Goal: Transaction & Acquisition: Purchase product/service

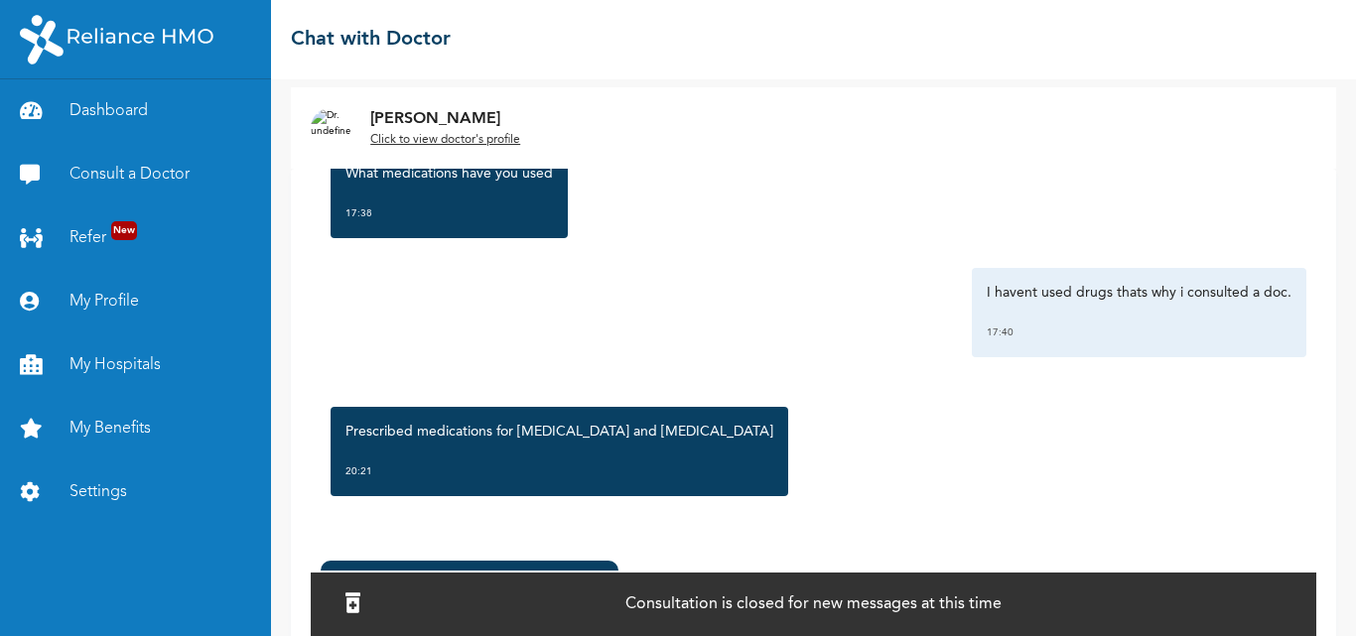
scroll to position [1668, 0]
click at [968, 482] on div "Prescribed medications for [MEDICAL_DATA] and [MEDICAL_DATA] 20:21" at bounding box center [814, 451] width 986 height 109
click at [624, 433] on p "Prescribed medications for [MEDICAL_DATA] and [MEDICAL_DATA]" at bounding box center [559, 432] width 428 height 20
click at [639, 611] on p "Consultation is closed for new messages at this time" at bounding box center [813, 605] width 376 height 24
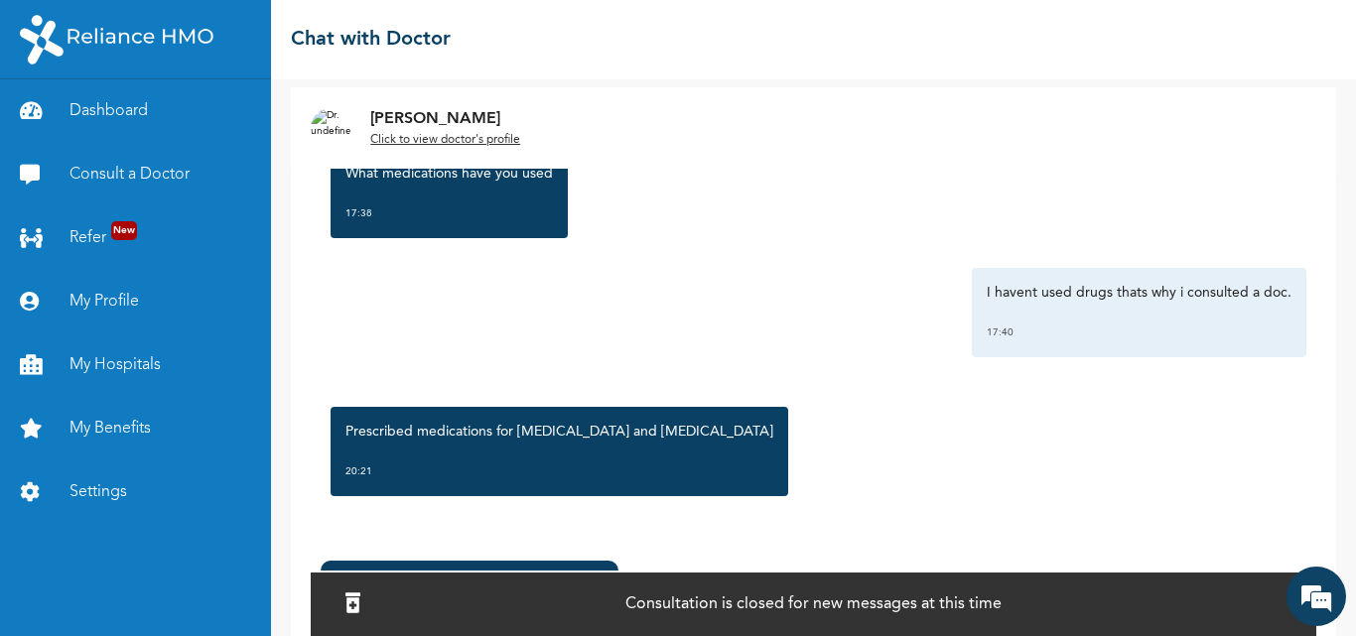
scroll to position [0, 0]
click at [358, 594] on icon at bounding box center [352, 604] width 15 height 20
click at [360, 597] on icon at bounding box center [352, 604] width 15 height 20
click at [359, 601] on icon at bounding box center [352, 604] width 15 height 20
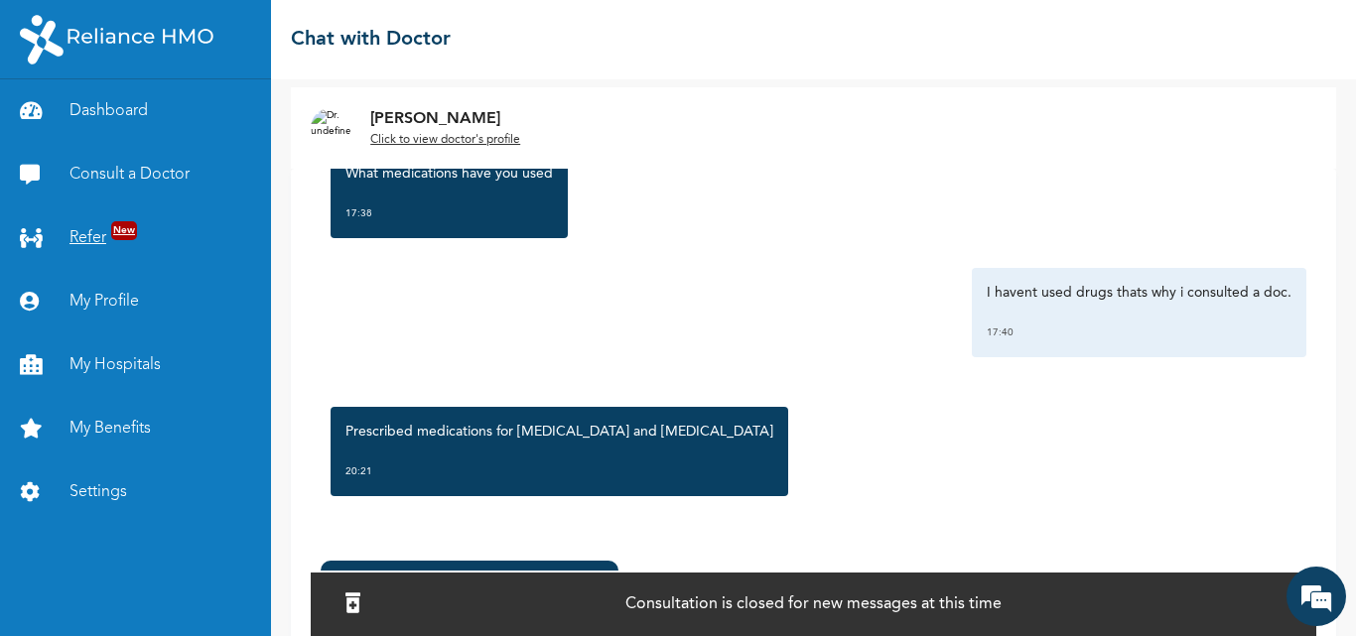
click at [102, 232] on link "Refer New" at bounding box center [135, 239] width 271 height 64
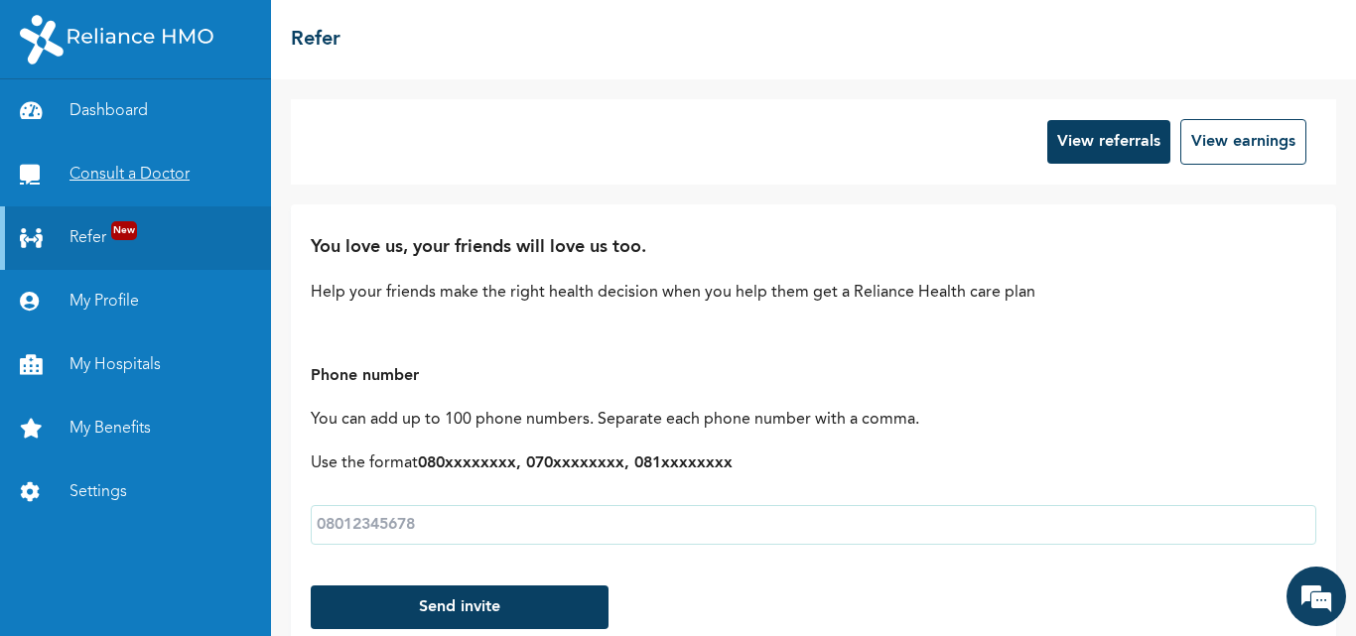
click at [109, 174] on link "Consult a Doctor" at bounding box center [135, 175] width 271 height 64
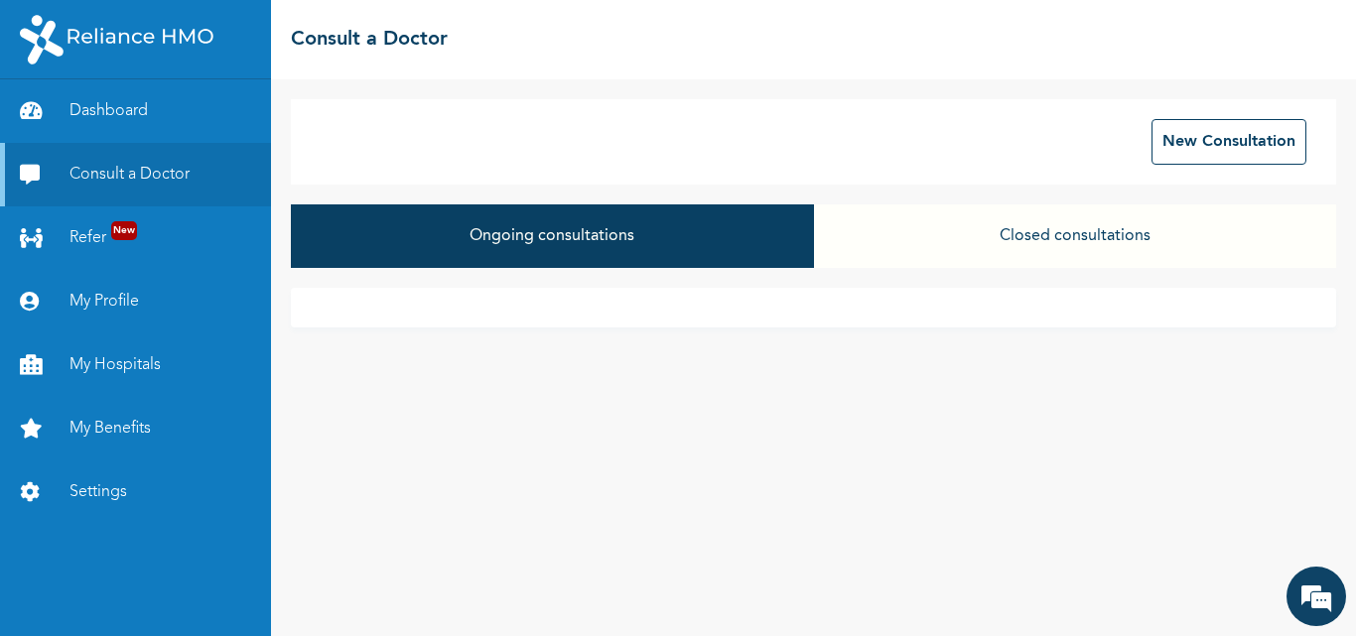
click at [1062, 239] on button "Closed consultations" at bounding box center [1075, 237] width 522 height 64
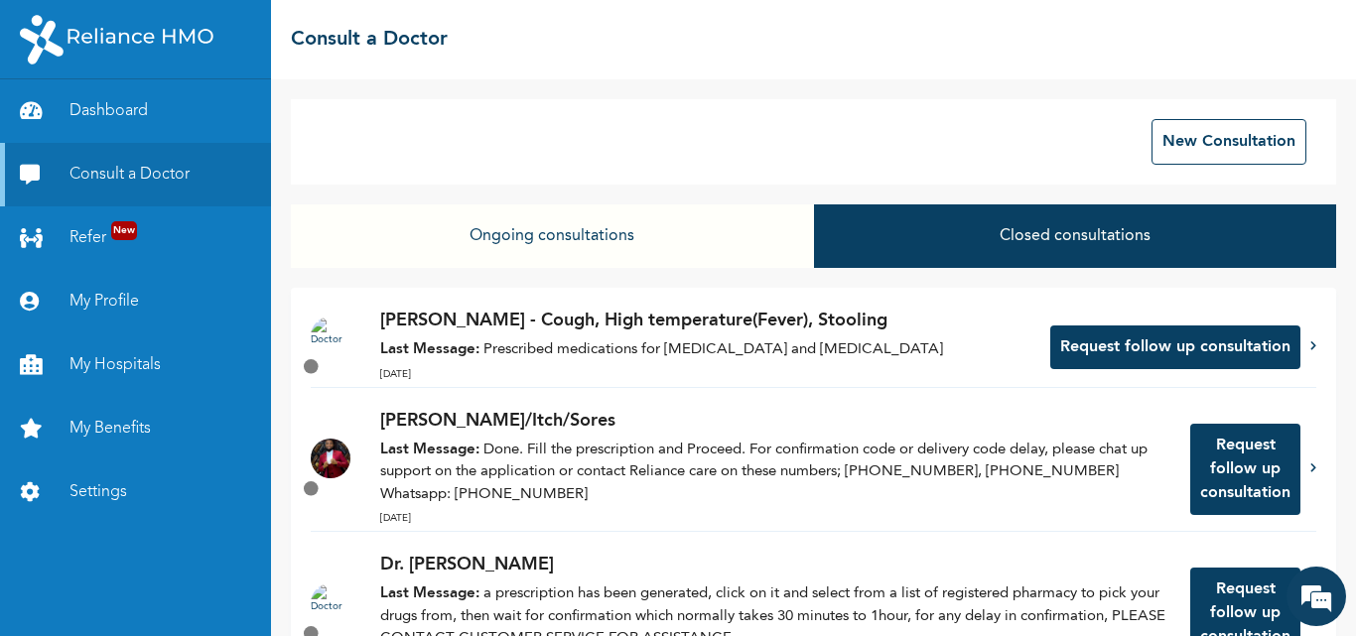
click at [1065, 351] on button "Request follow up consultation" at bounding box center [1175, 348] width 250 height 44
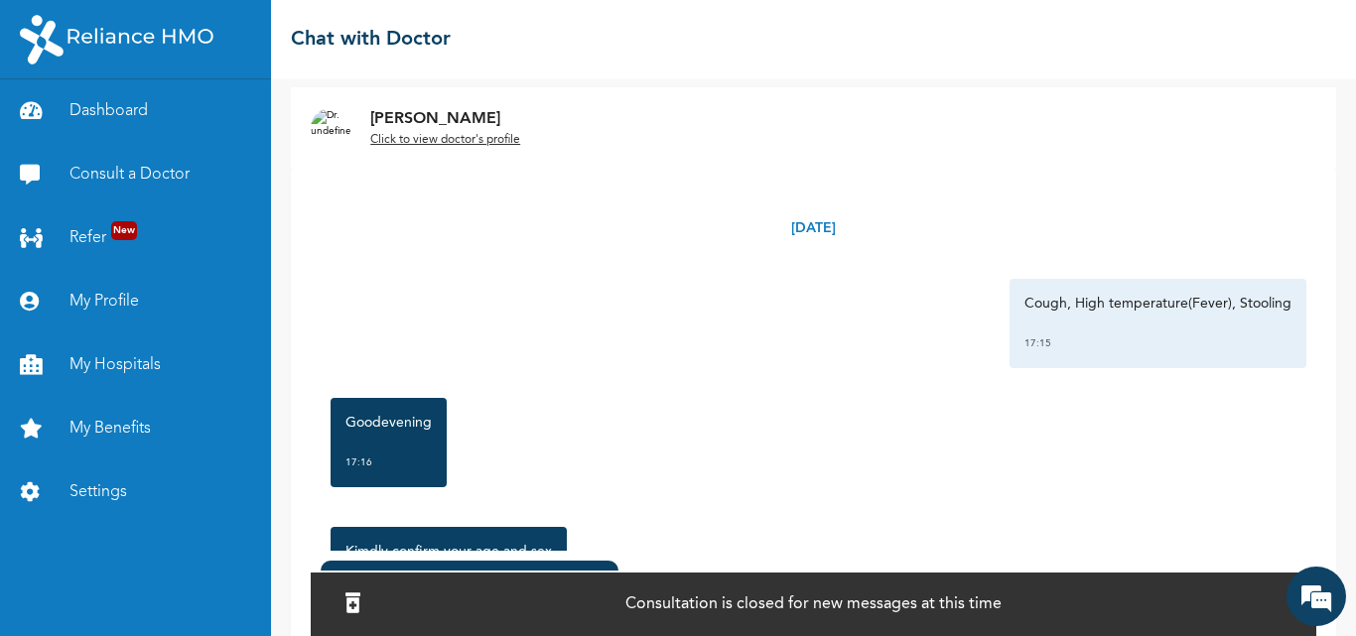
scroll to position [101, 0]
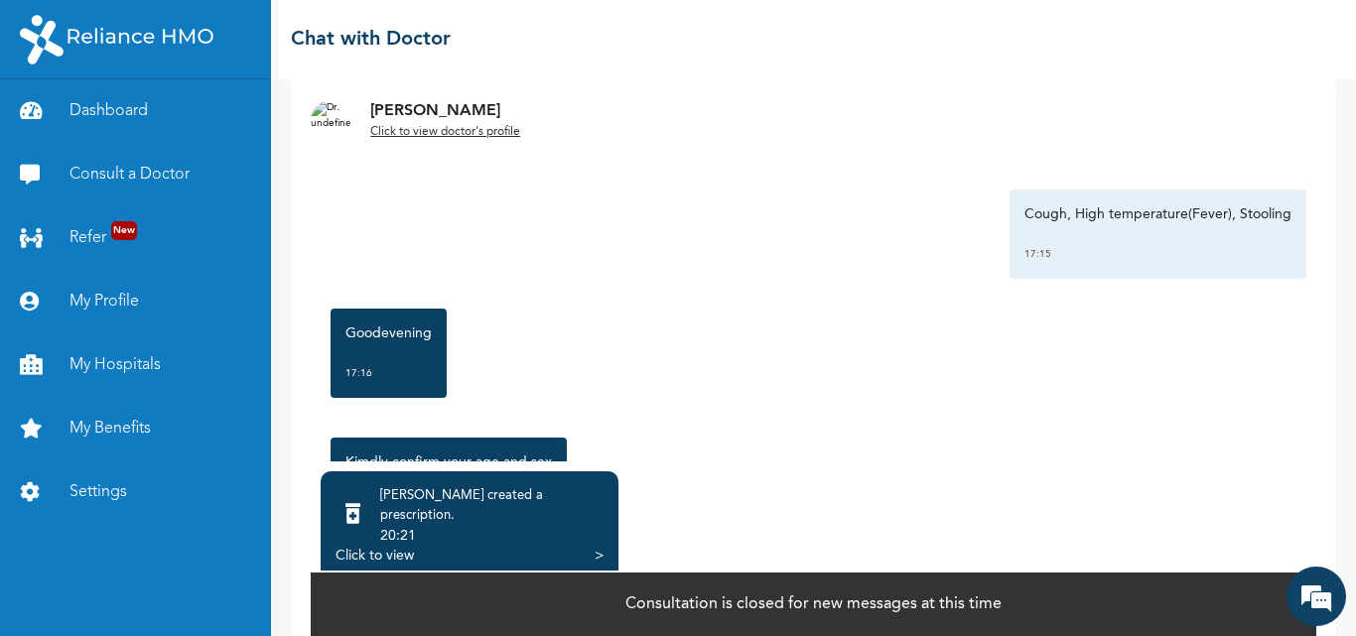
click at [412, 546] on div "Click to view" at bounding box center [375, 556] width 78 height 20
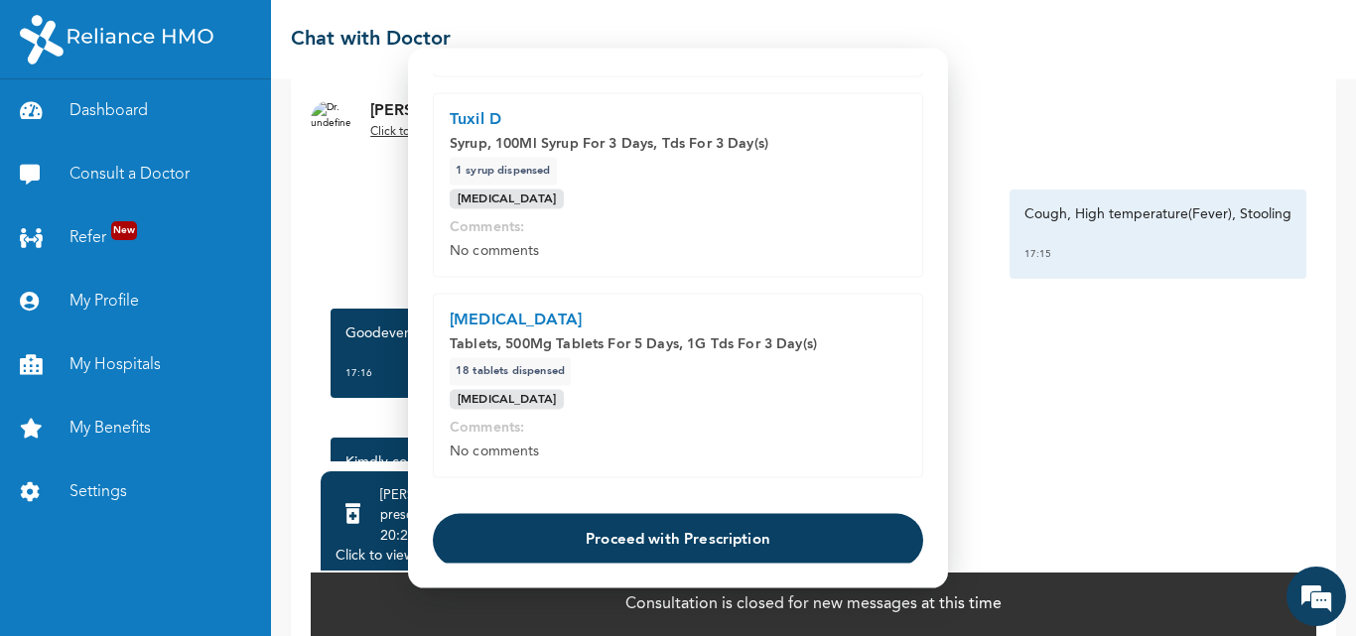
scroll to position [768, 0]
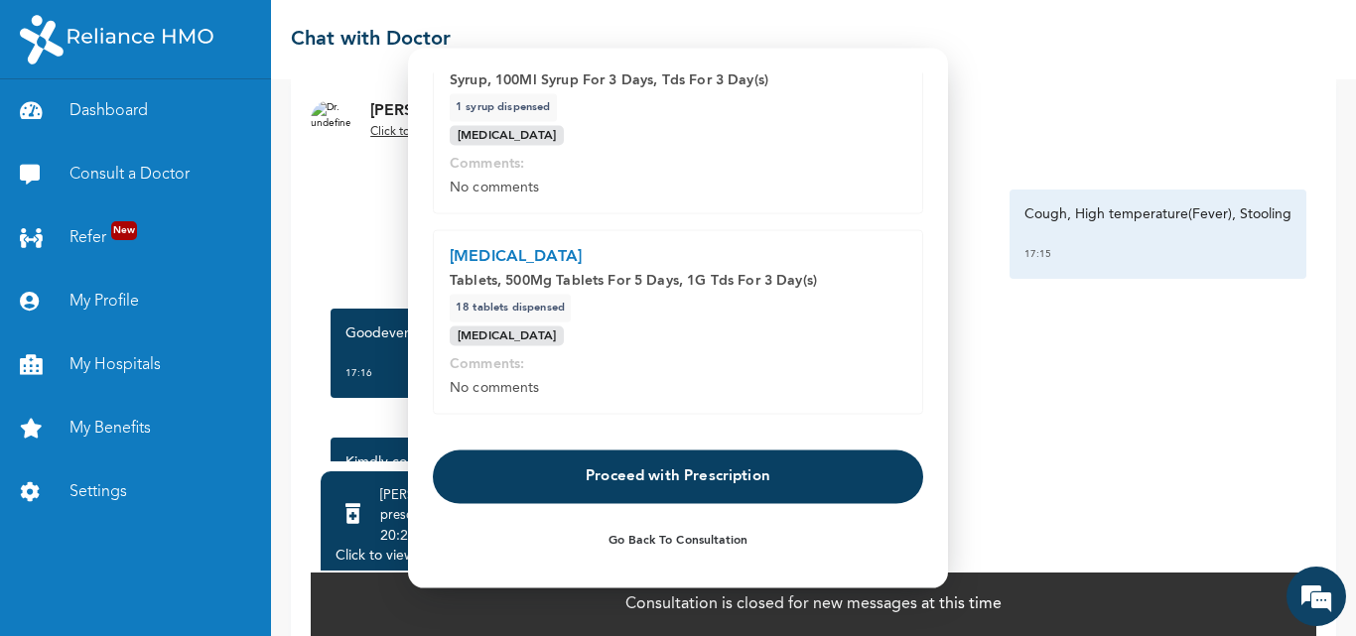
click at [676, 476] on button "Proceed with Prescription" at bounding box center [678, 478] width 490 height 54
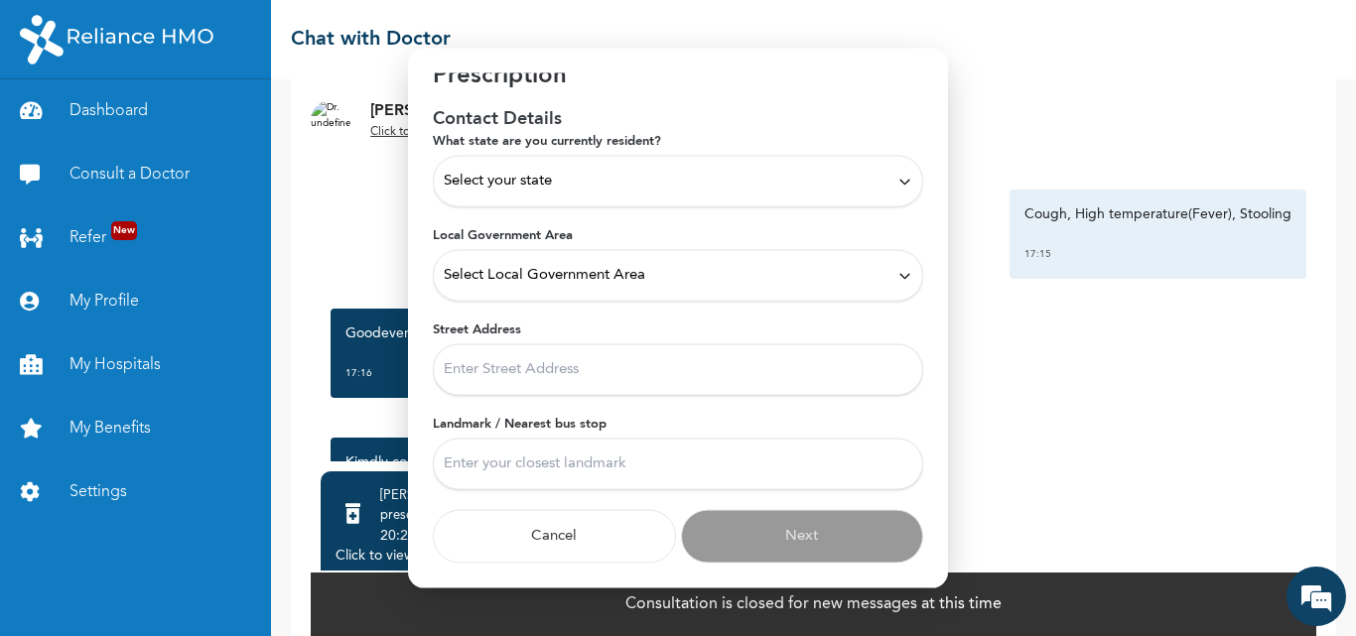
scroll to position [50, 0]
click at [846, 183] on div "Select your state" at bounding box center [678, 182] width 469 height 22
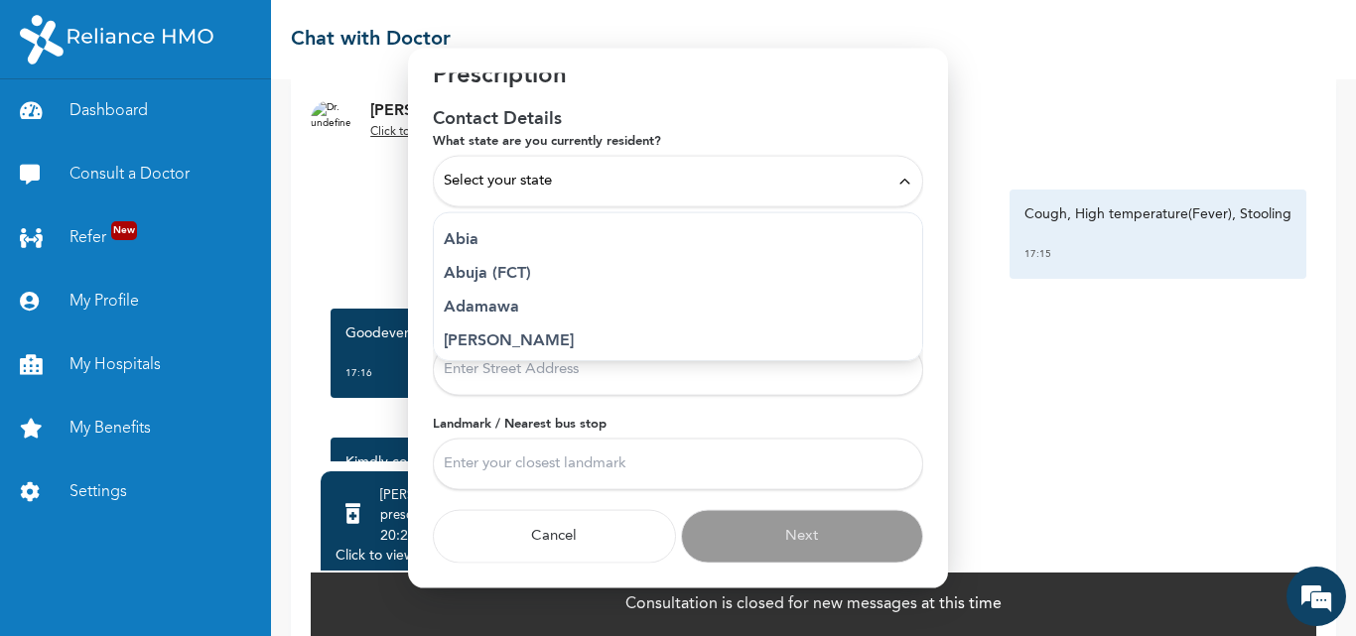
click at [640, 184] on div "Select your state" at bounding box center [678, 182] width 469 height 22
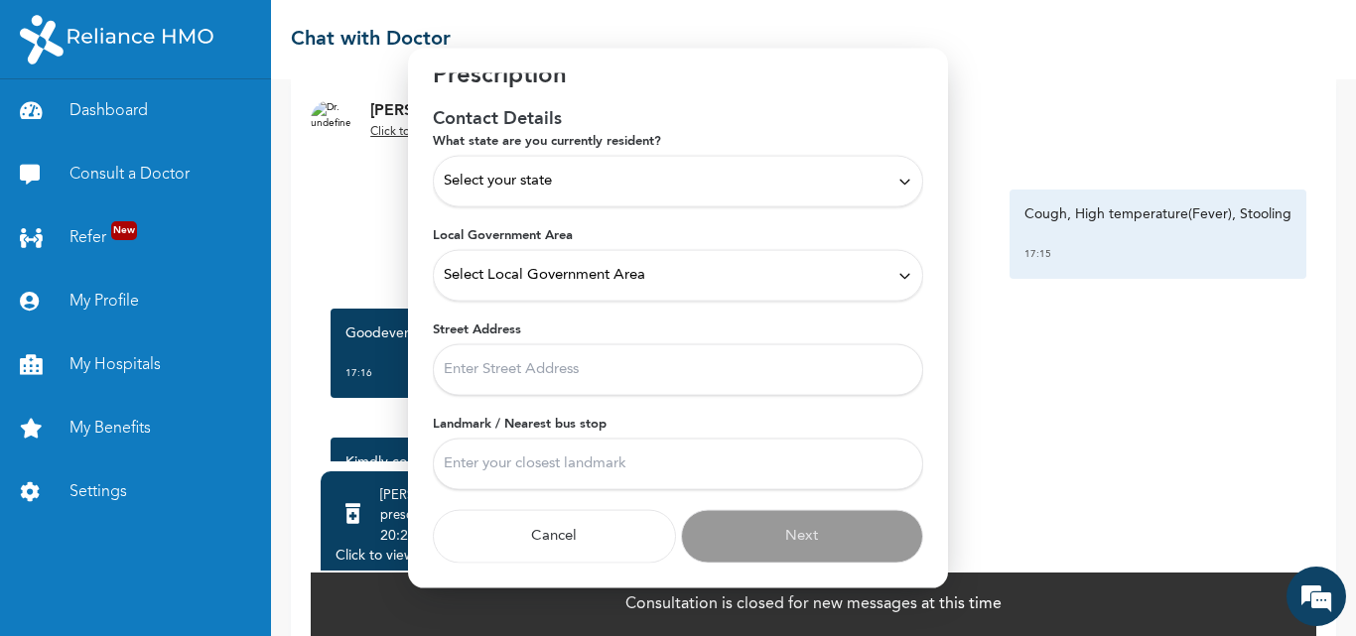
click at [640, 184] on div "Select your state" at bounding box center [678, 182] width 469 height 22
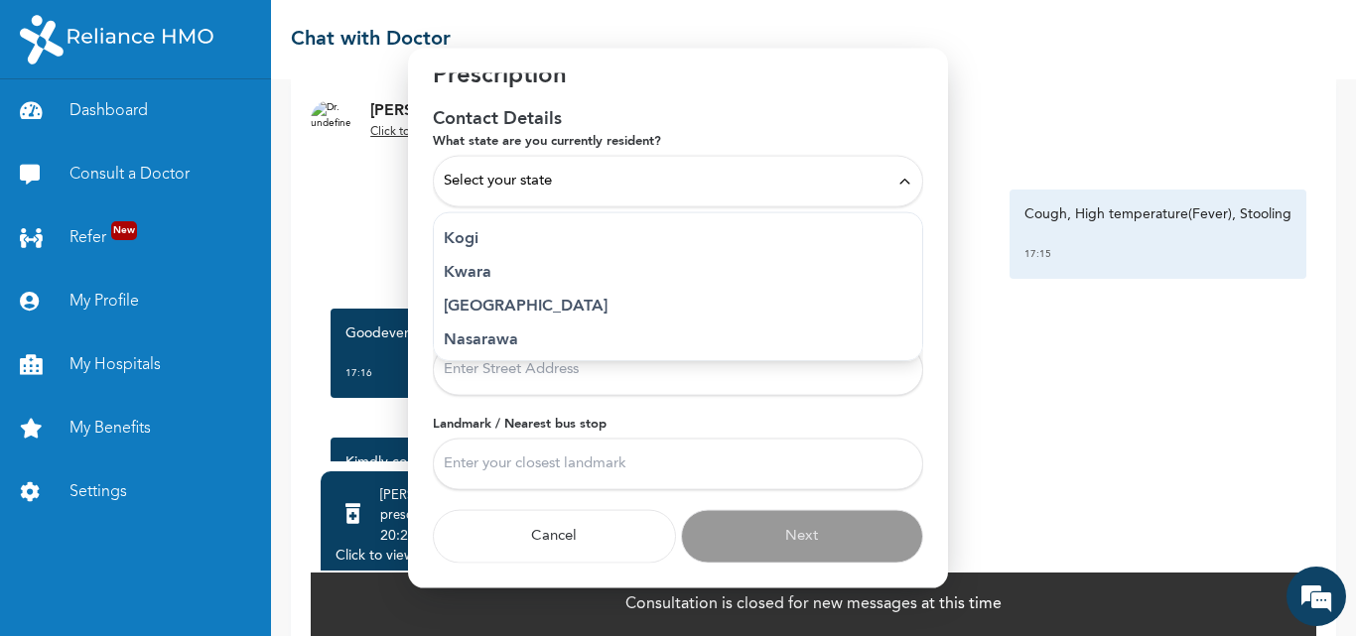
scroll to position [767, 0]
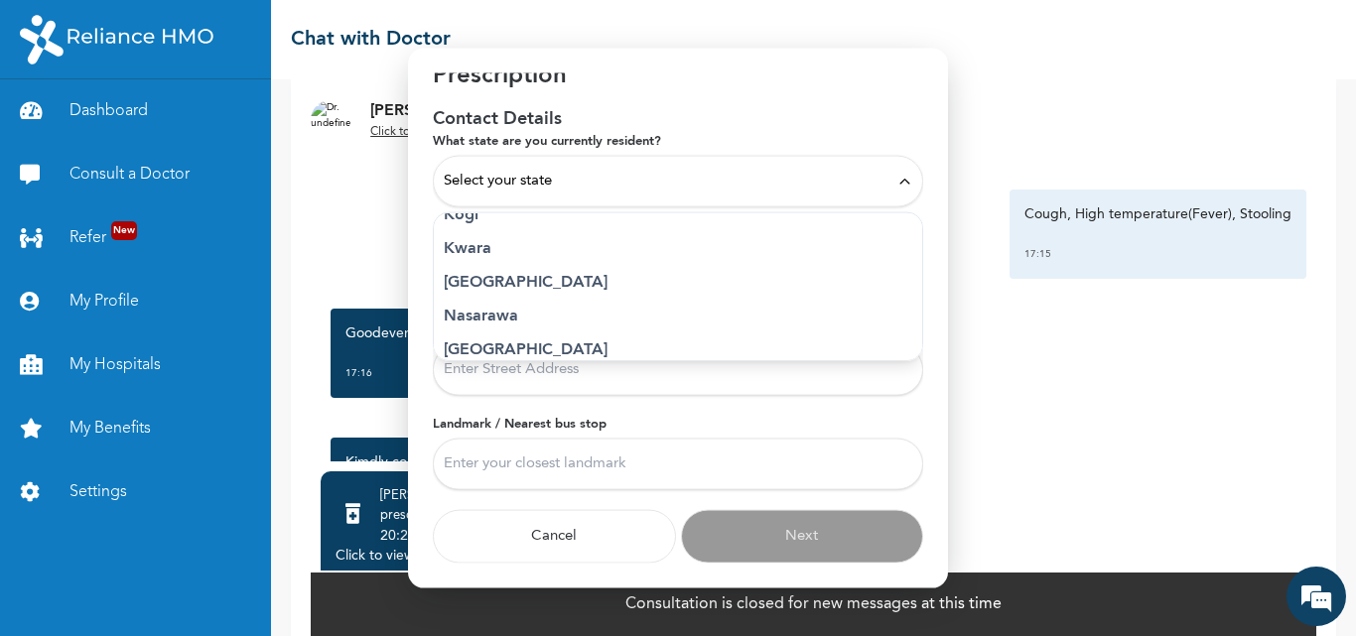
click at [480, 284] on p "[GEOGRAPHIC_DATA]" at bounding box center [678, 283] width 469 height 24
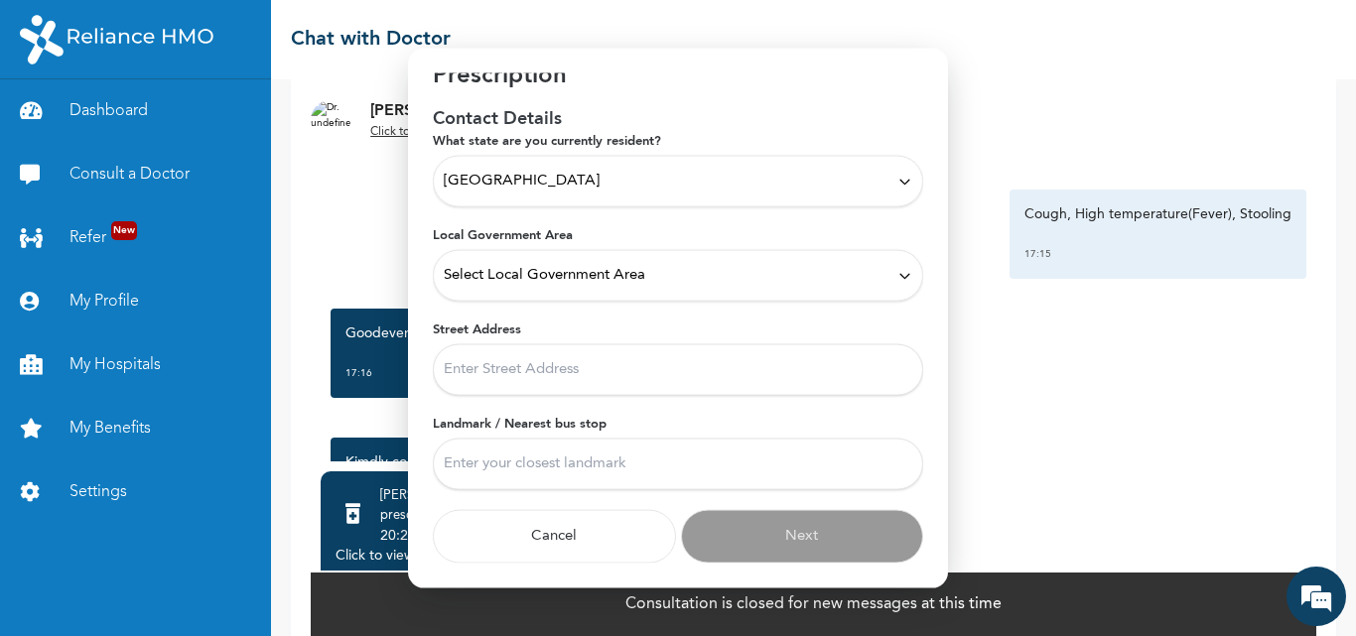
click at [540, 278] on span "Select Local Government Area" at bounding box center [545, 276] width 202 height 22
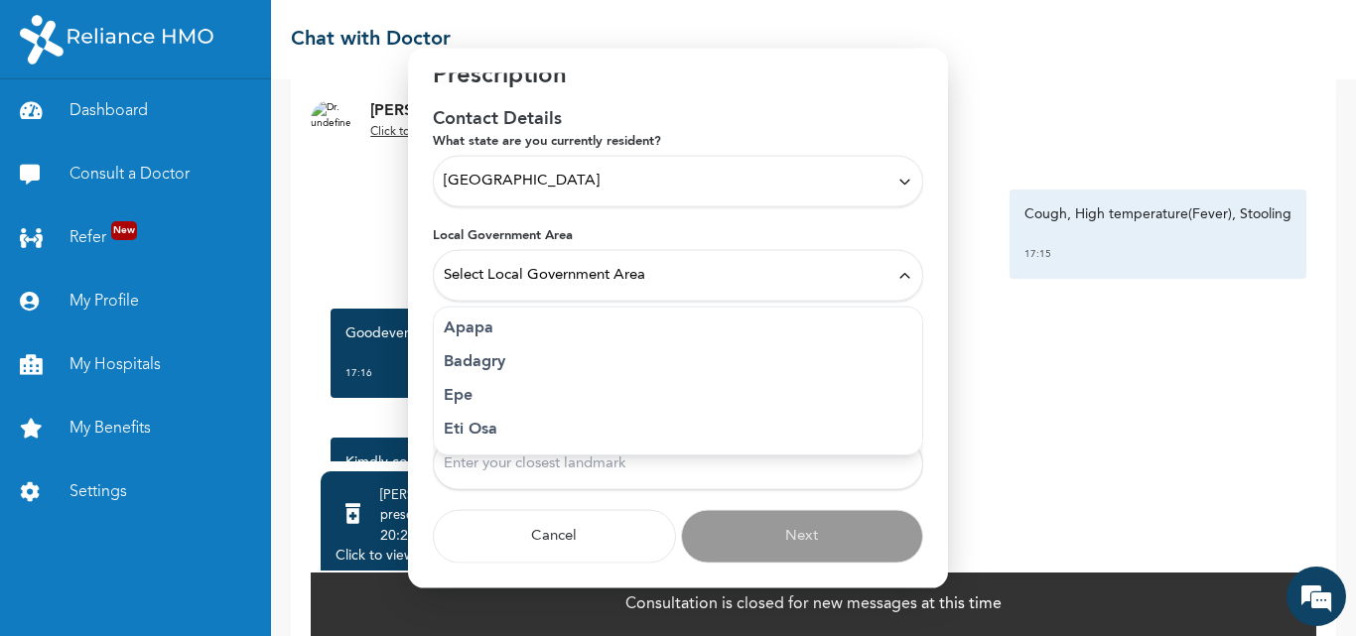
scroll to position [109, 0]
click at [482, 352] on p "Apapa" at bounding box center [678, 360] width 469 height 24
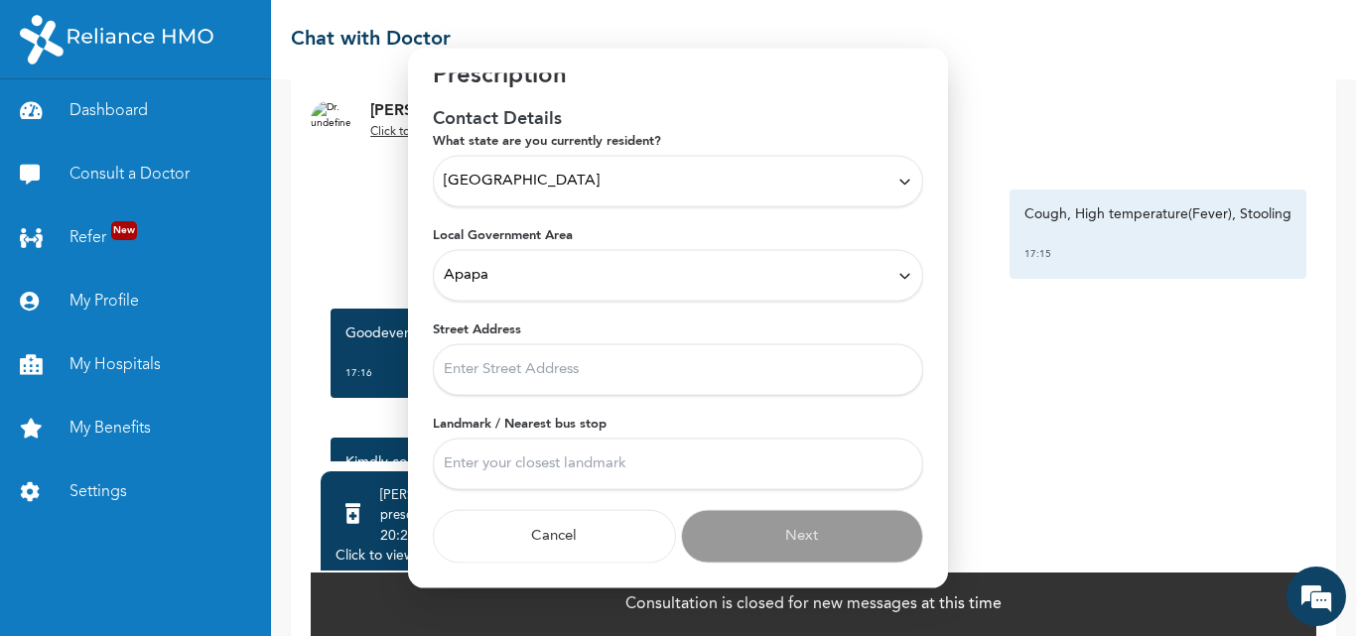
click at [506, 465] on input "Landmark / Nearest bus stop" at bounding box center [678, 465] width 490 height 52
type input "Costain bus stop"
click at [483, 371] on input "Street Address" at bounding box center [678, 371] width 490 height 52
click at [518, 376] on input "Street Address" at bounding box center [678, 371] width 490 height 52
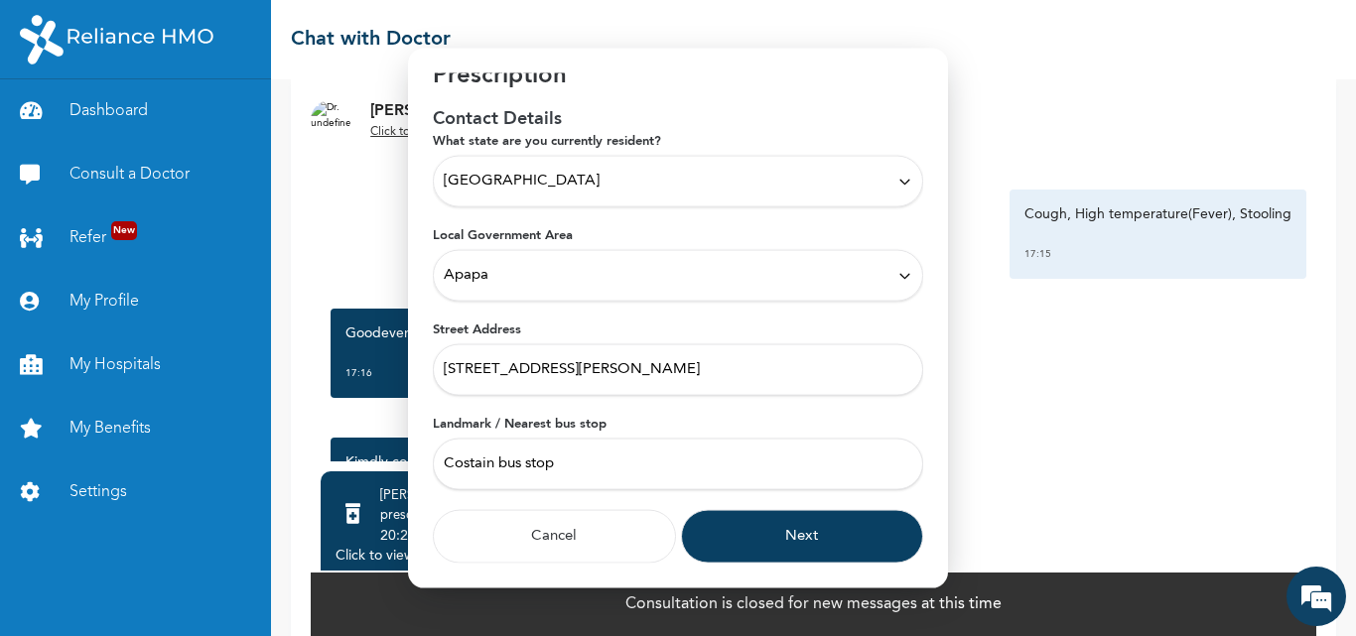
click at [442, 368] on input "[STREET_ADDRESS][PERSON_NAME]" at bounding box center [678, 371] width 490 height 52
type input "First bank [STREET_ADDRESS][PERSON_NAME]"
click at [806, 533] on button "Next" at bounding box center [802, 537] width 243 height 54
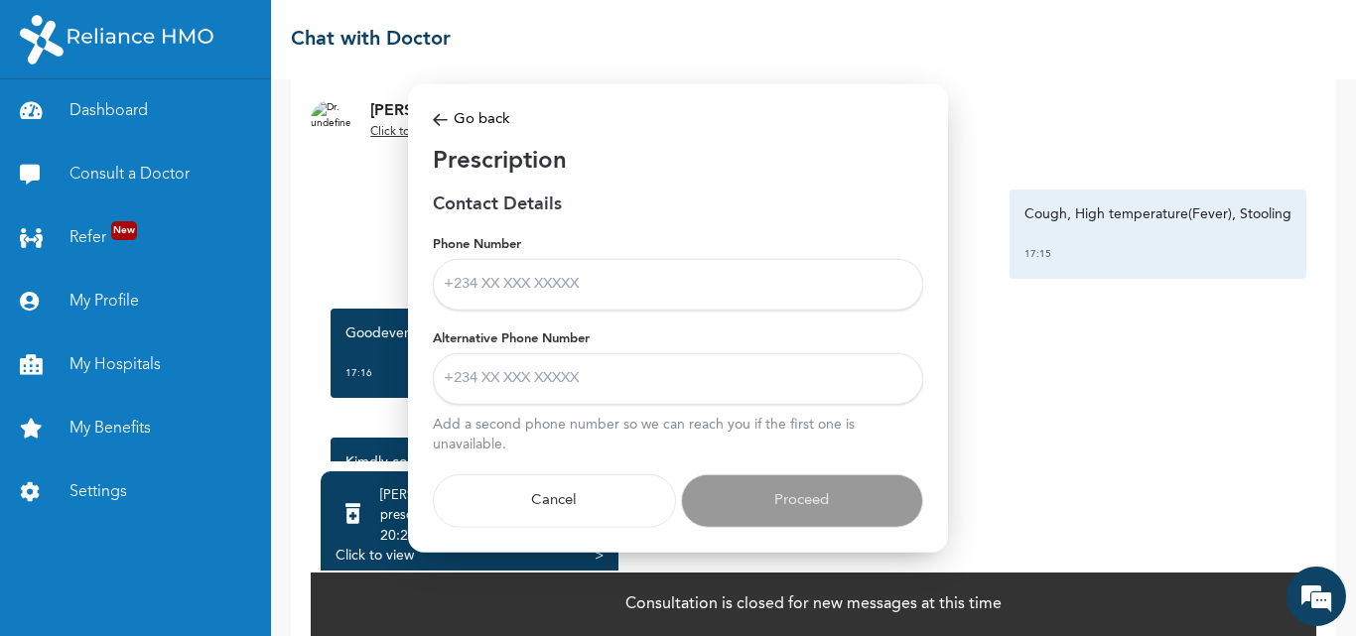
click at [478, 288] on input "Phone Number" at bounding box center [678, 285] width 490 height 52
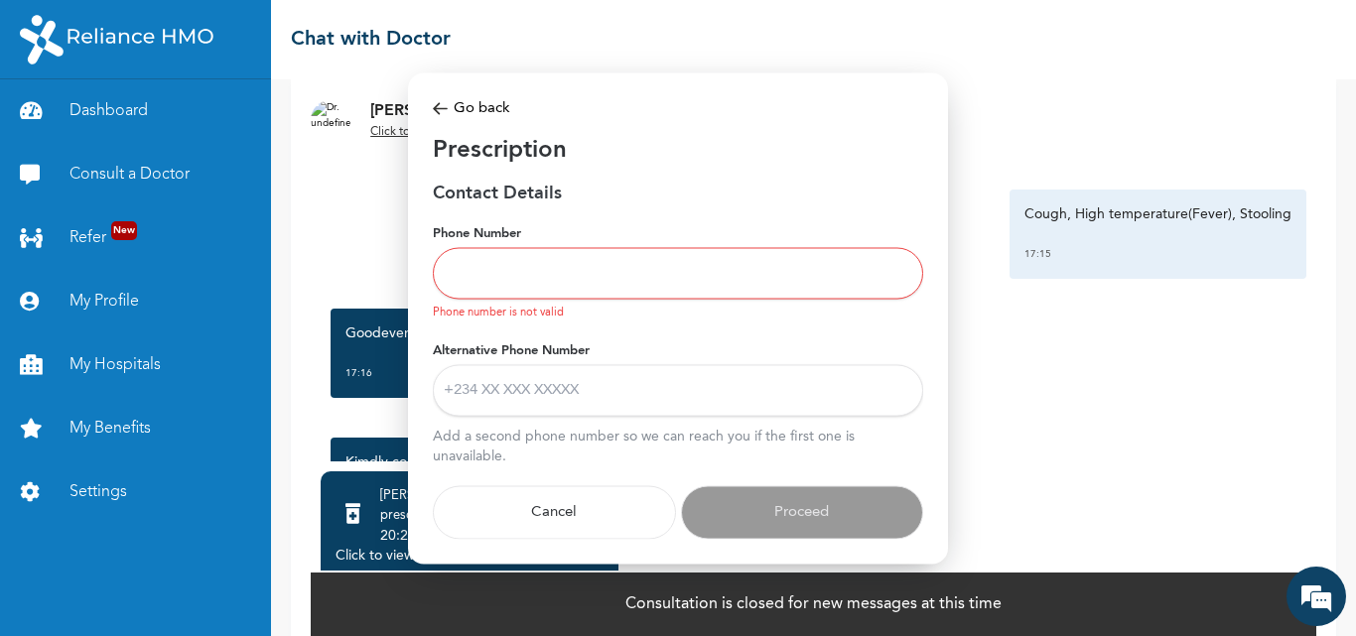
click at [501, 274] on input "Phone Number" at bounding box center [678, 274] width 490 height 52
click at [489, 276] on input "Phone Number" at bounding box center [678, 274] width 490 height 52
type input "08032106807"
click at [505, 391] on input "Alternative Phone Number" at bounding box center [678, 390] width 490 height 52
click at [441, 113] on img at bounding box center [440, 108] width 15 height 23
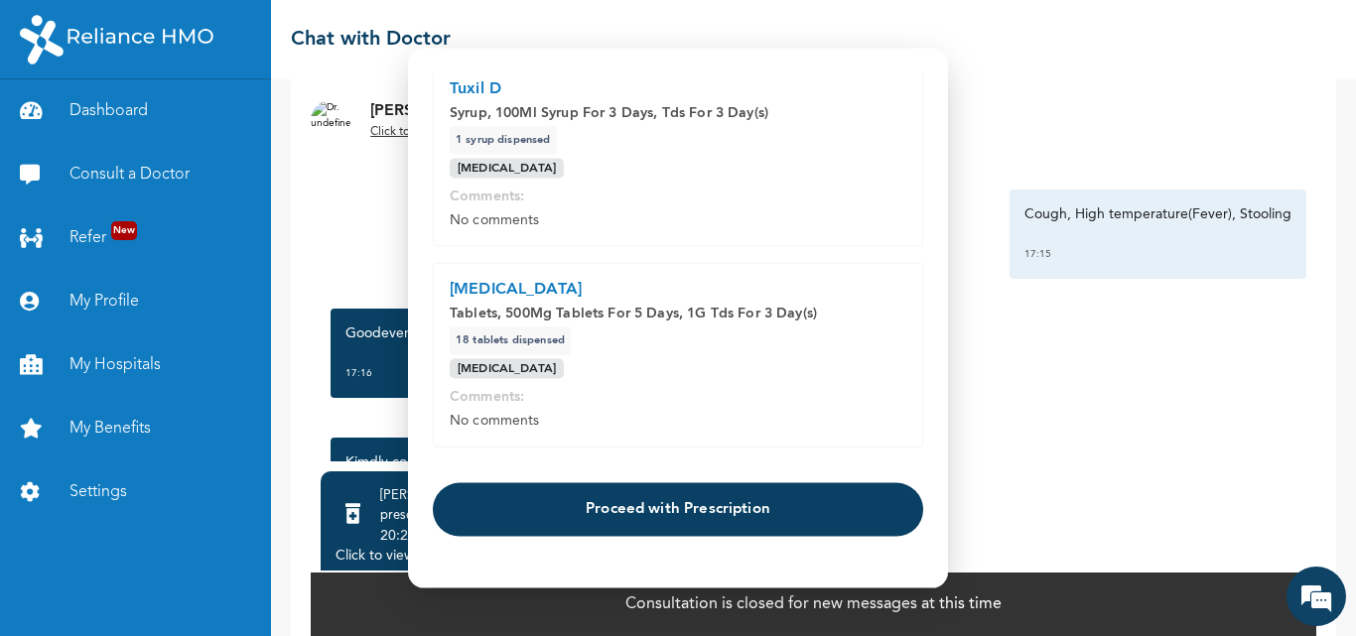
scroll to position [768, 0]
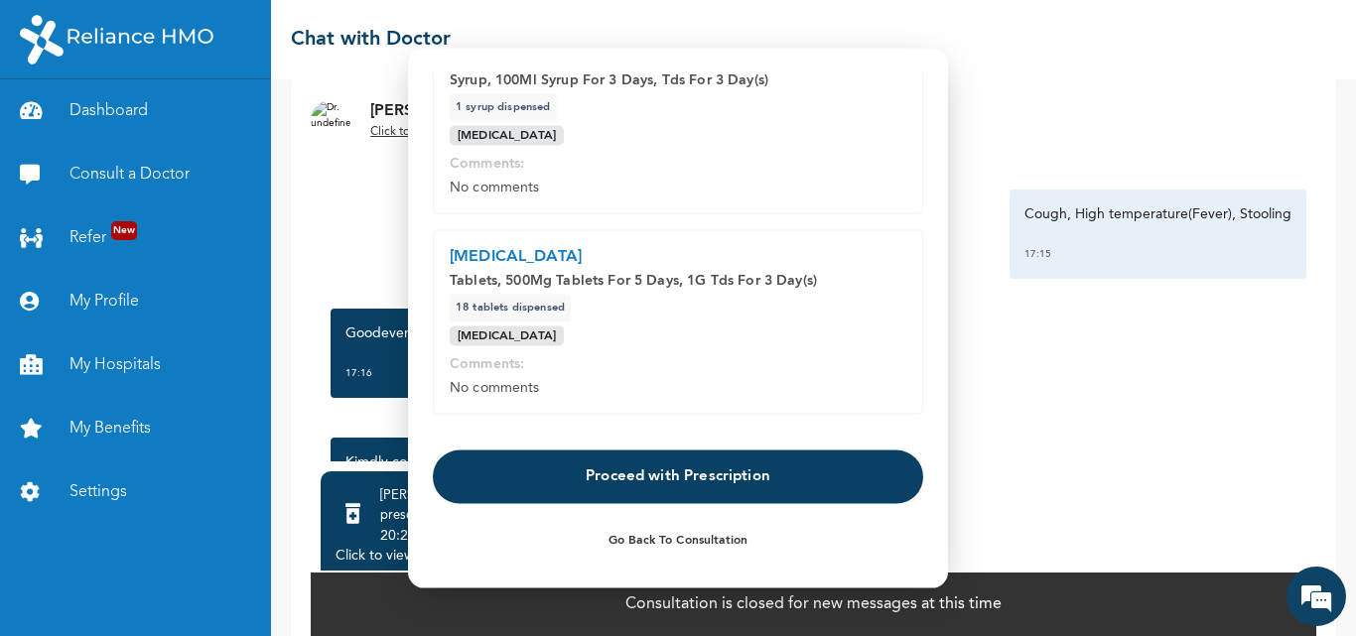
click at [669, 464] on button "Proceed with Prescription" at bounding box center [678, 478] width 490 height 54
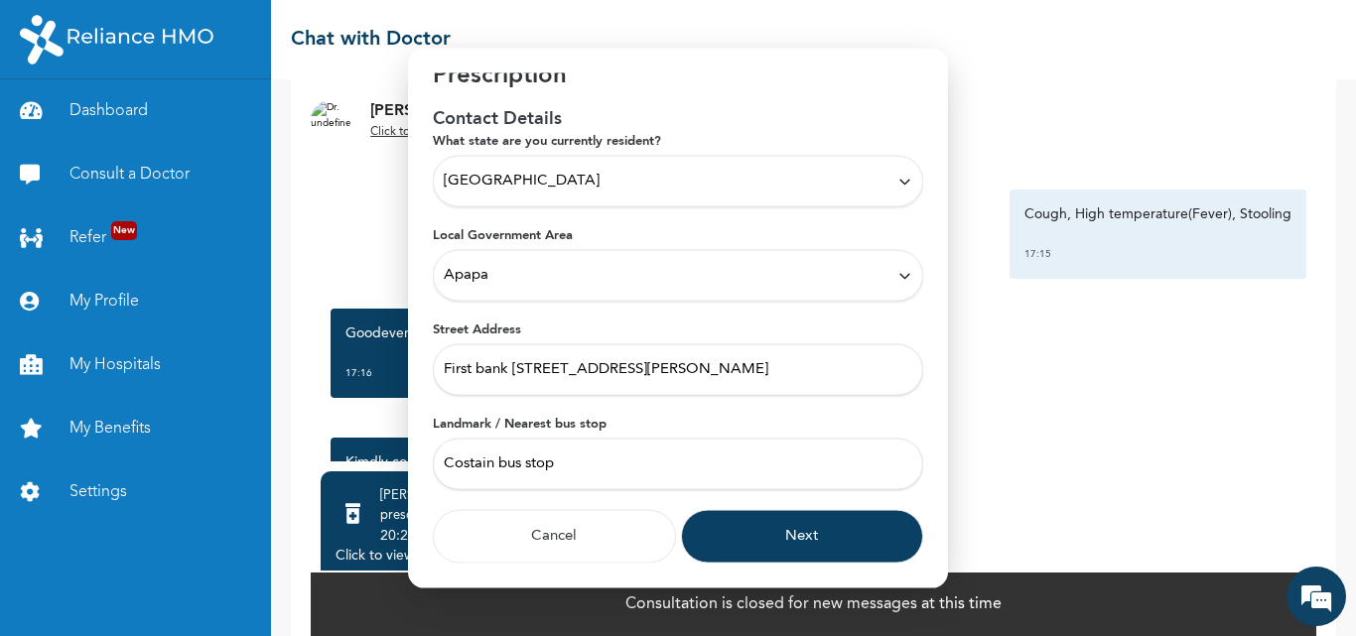
click at [798, 536] on button "Next" at bounding box center [802, 537] width 243 height 54
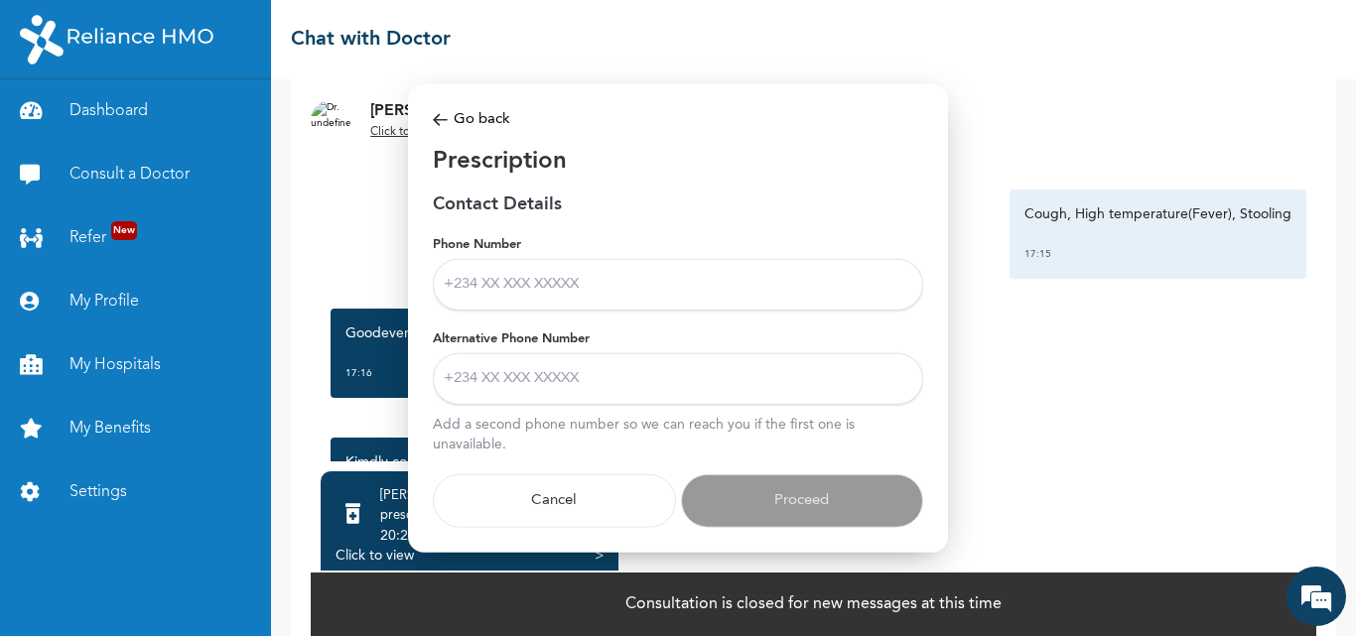
scroll to position [0, 0]
click at [504, 284] on input "Phone Number" at bounding box center [678, 285] width 490 height 52
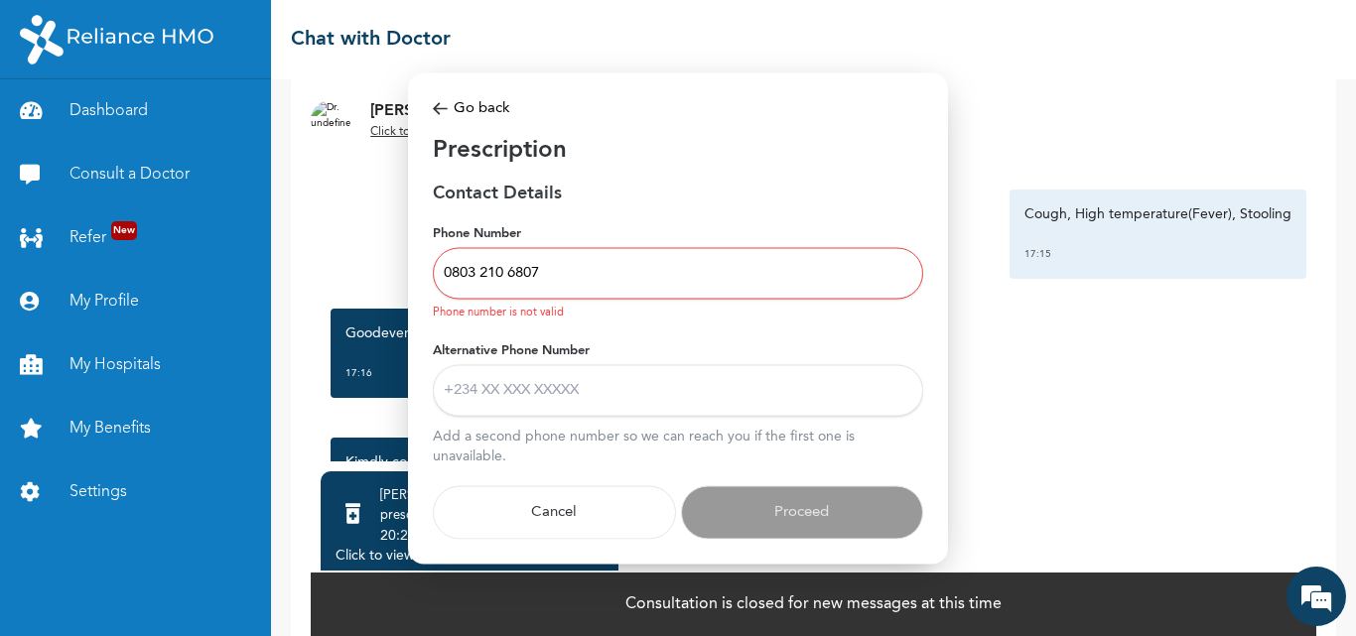
click at [451, 276] on input "0803 210 6807" at bounding box center [678, 274] width 490 height 52
type input "[PHONE_NUMBER]"
click at [507, 390] on input "Alternative Phone Number" at bounding box center [678, 390] width 490 height 52
type input "[PHONE_NUMBER]"
click at [540, 274] on input "[PHONE_NUMBER]" at bounding box center [678, 274] width 490 height 52
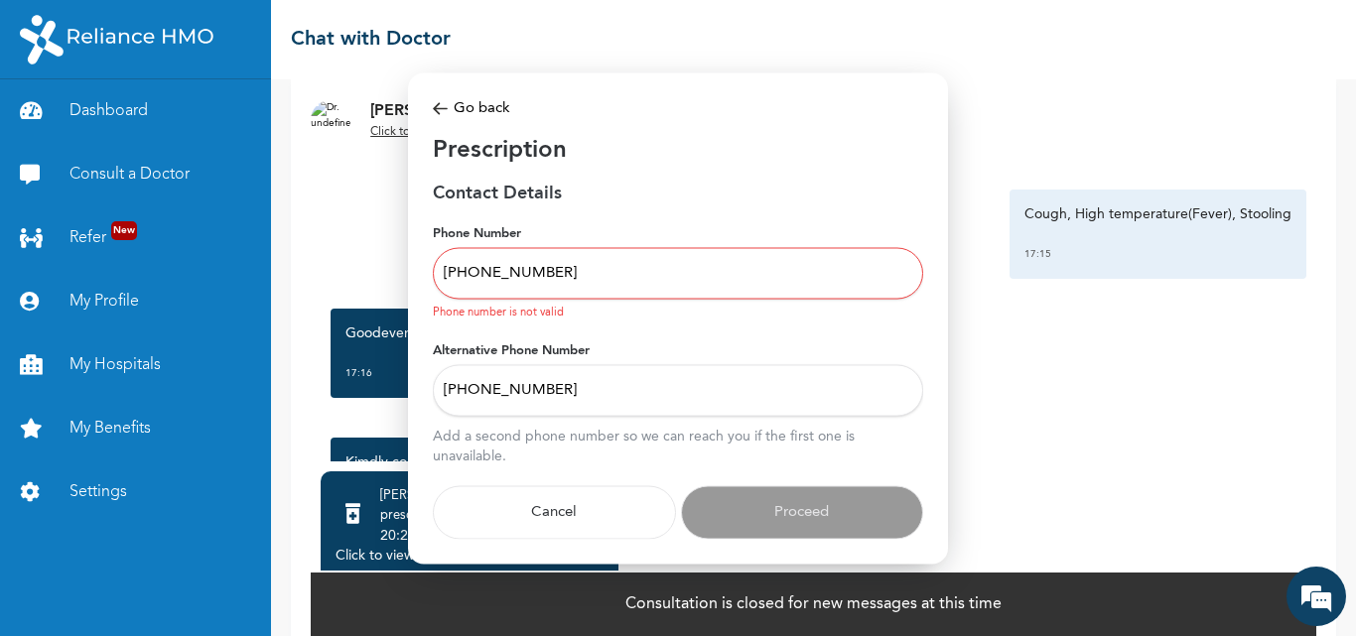
click at [511, 273] on input "[PHONE_NUMBER]" at bounding box center [678, 274] width 490 height 52
click at [483, 273] on input "[PHONE_NUMBER]" at bounding box center [678, 274] width 490 height 52
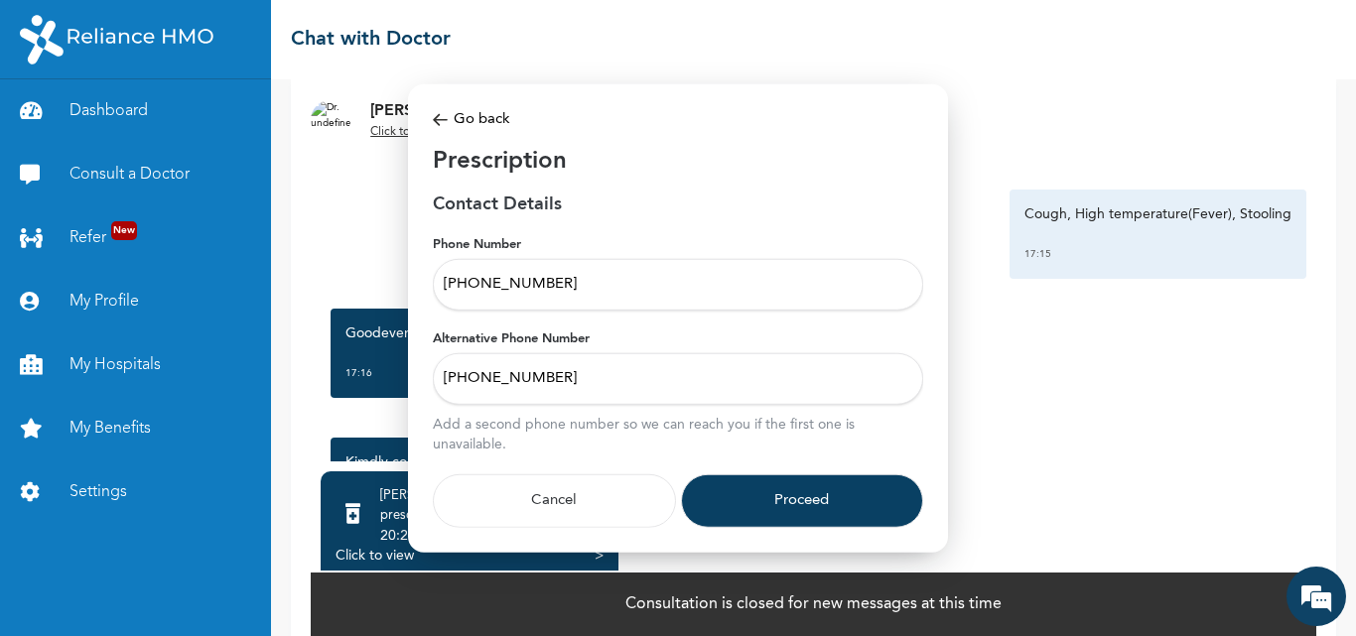
type input "[PHONE_NUMBER]"
click at [760, 489] on button "Proceed" at bounding box center [802, 502] width 243 height 54
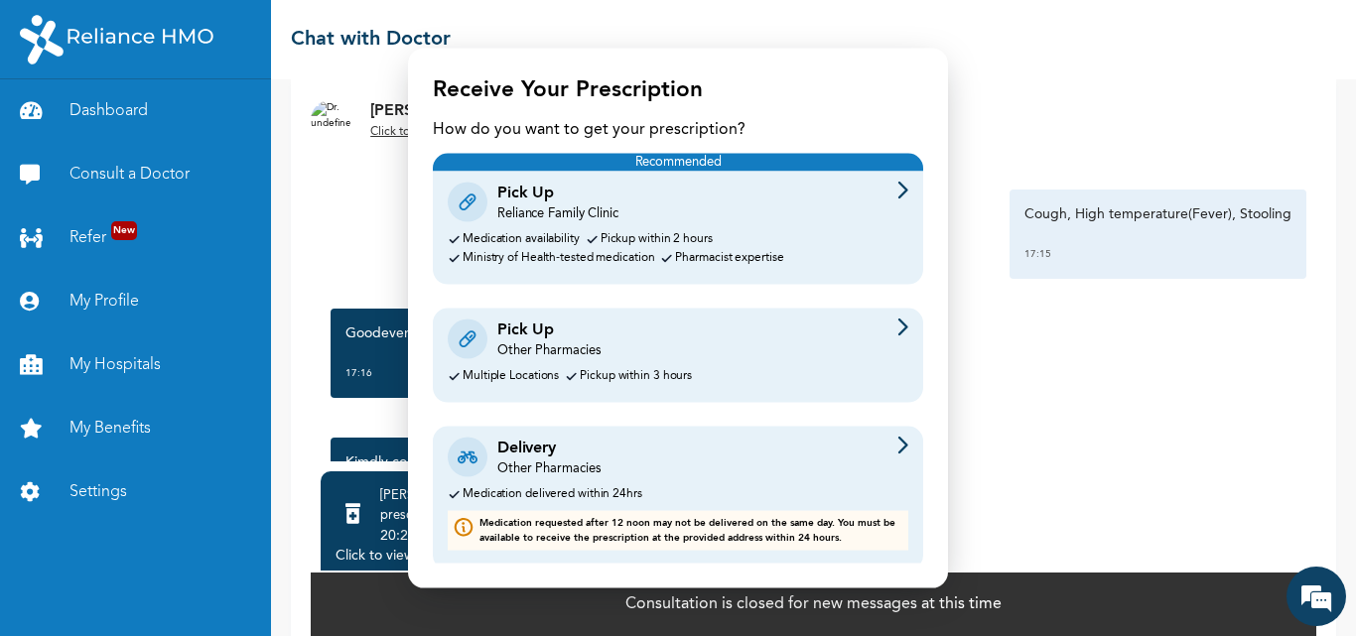
scroll to position [35, 0]
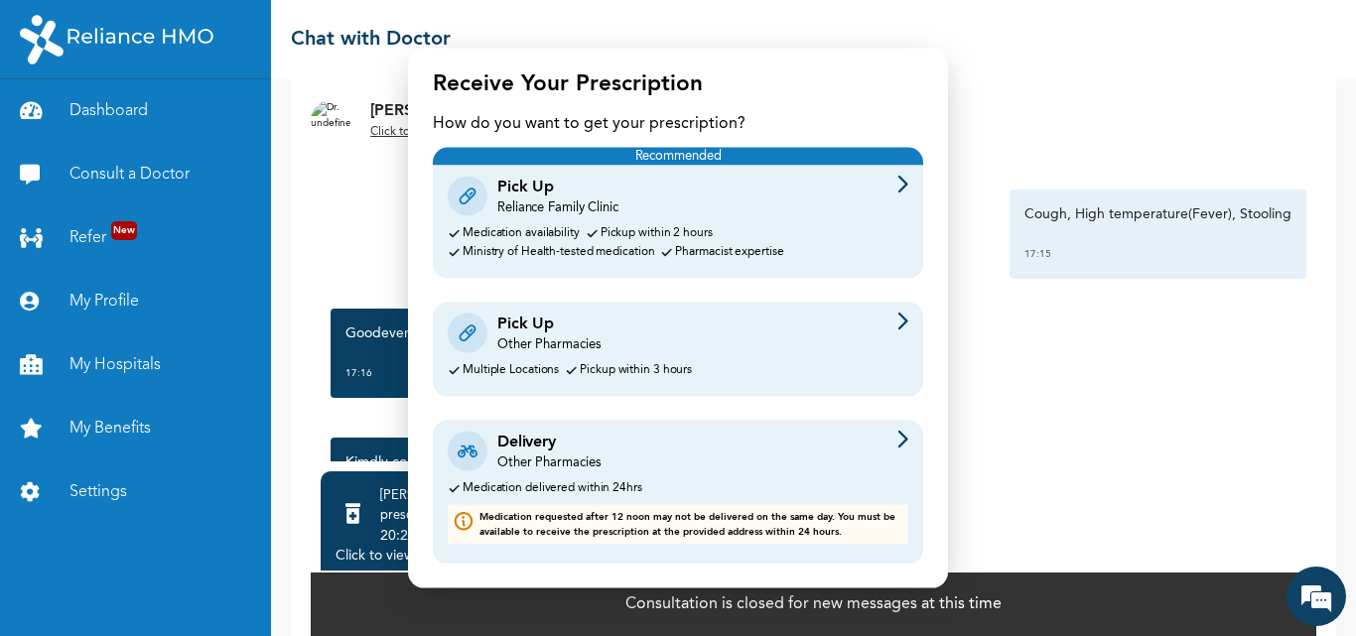
click at [544, 452] on div "Delivery" at bounding box center [548, 442] width 103 height 24
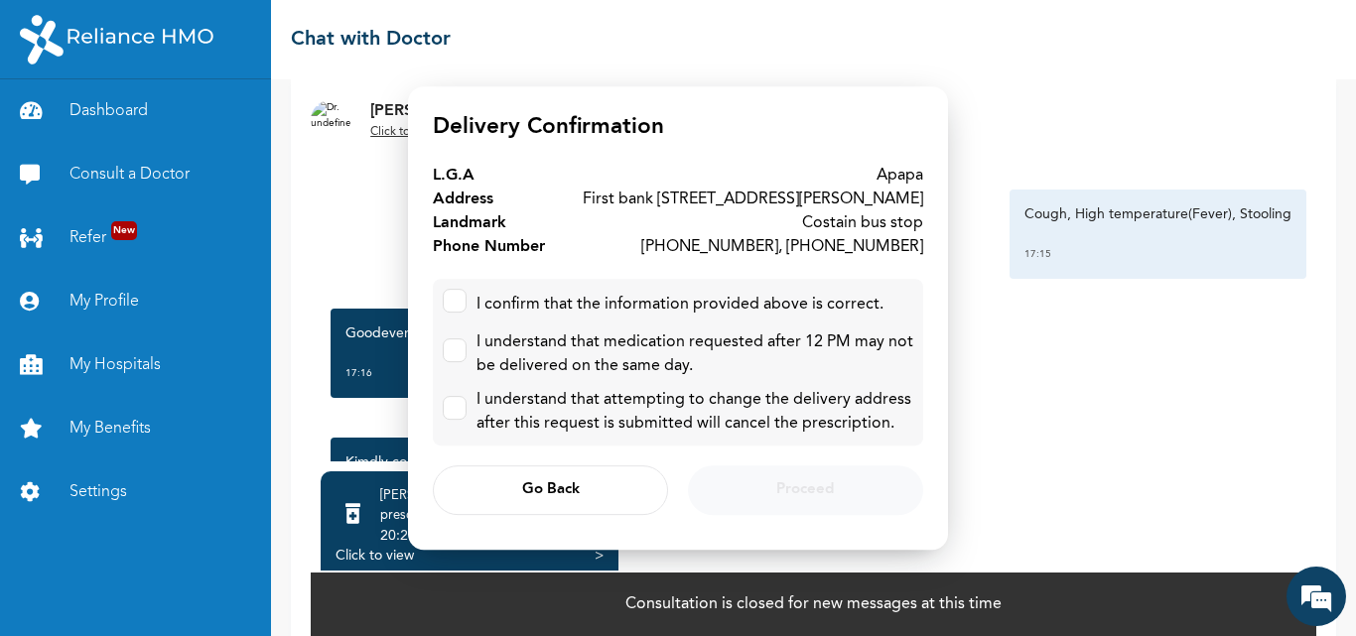
scroll to position [0, 0]
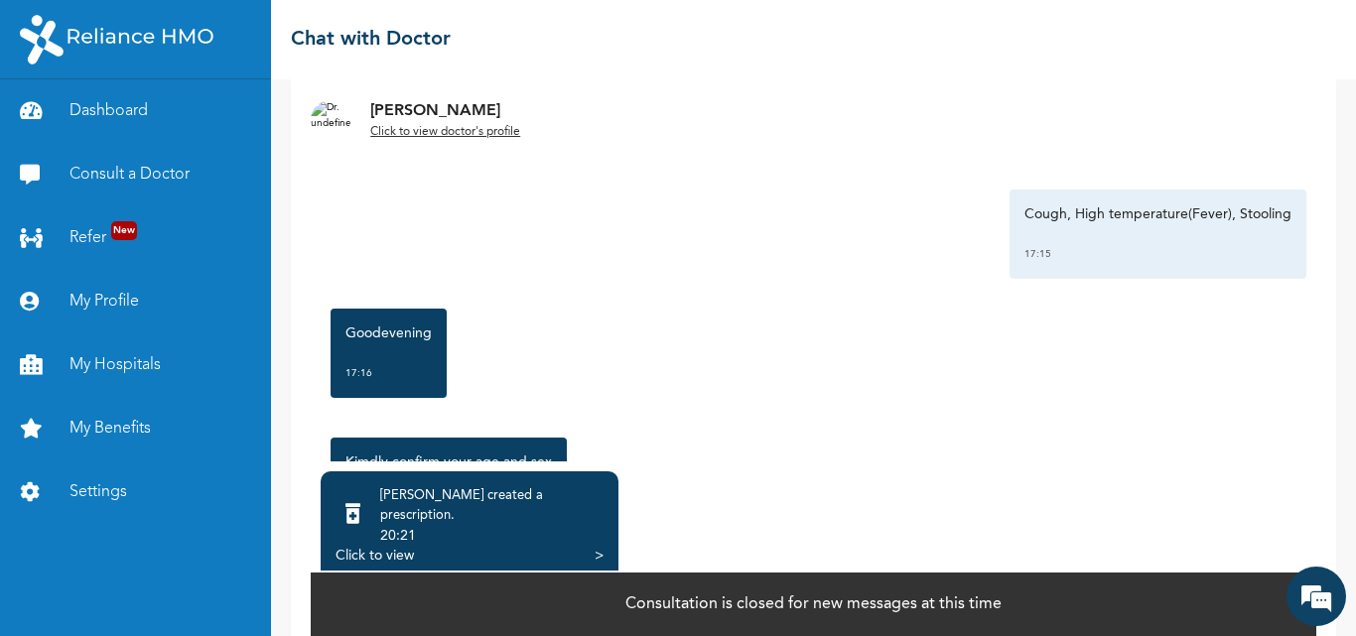
click at [458, 546] on div "Click to view >" at bounding box center [470, 556] width 268 height 20
click at [378, 546] on div "Click to view" at bounding box center [375, 556] width 78 height 20
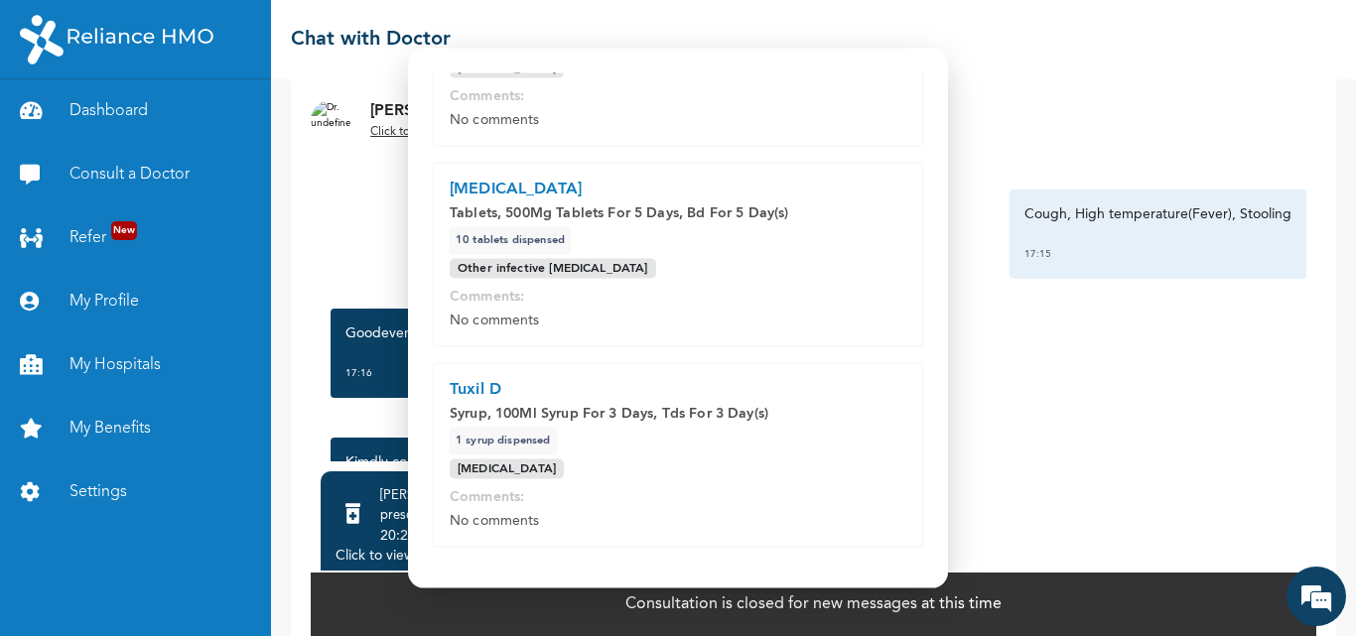
scroll to position [768, 0]
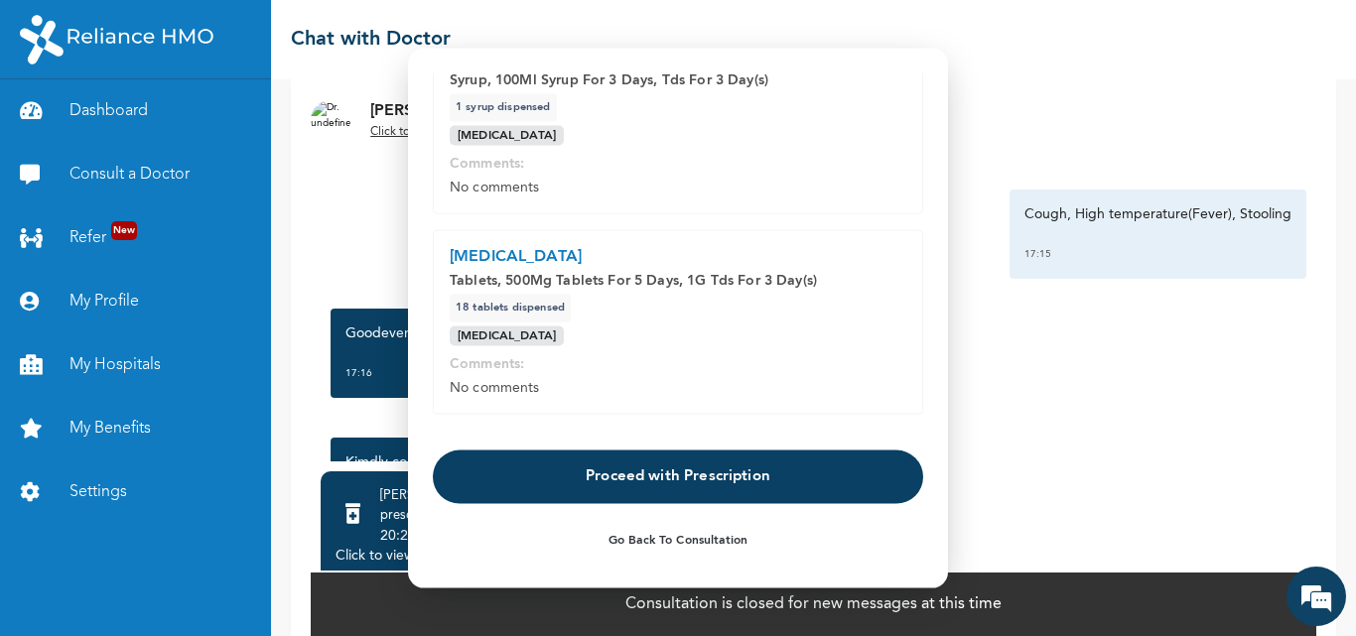
click at [651, 473] on button "Proceed with Prescription" at bounding box center [678, 478] width 490 height 54
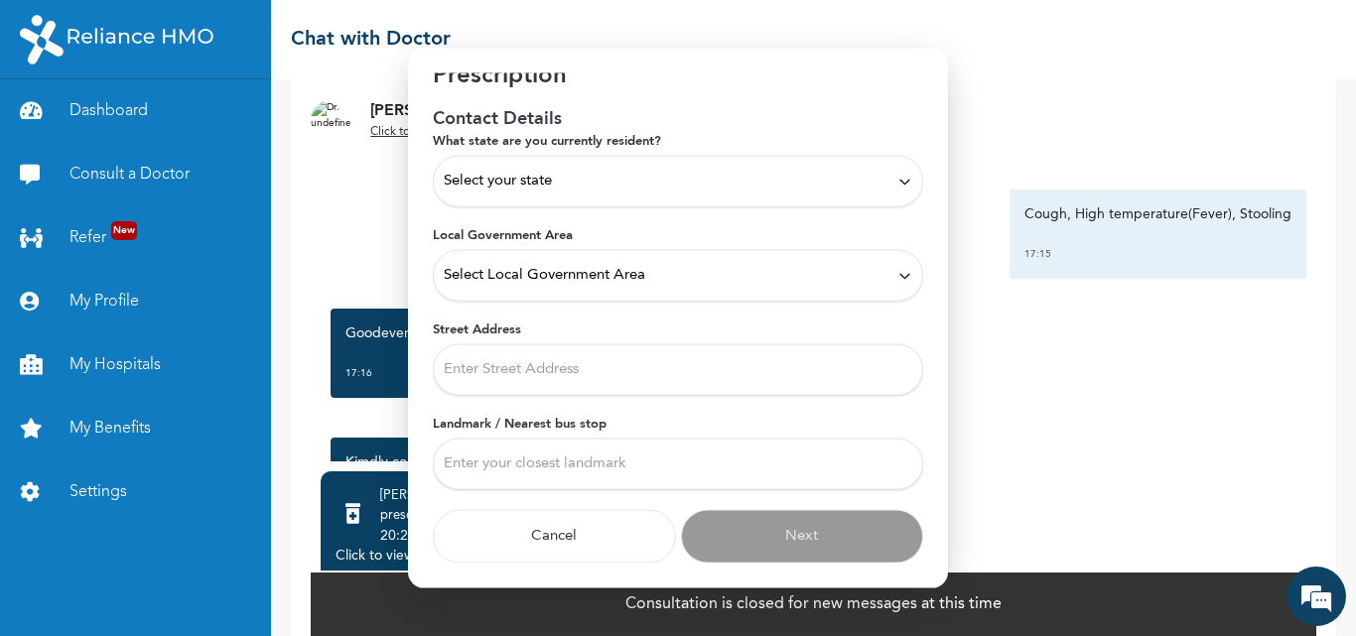
scroll to position [50, 0]
click at [558, 178] on div "Select your state" at bounding box center [678, 182] width 469 height 22
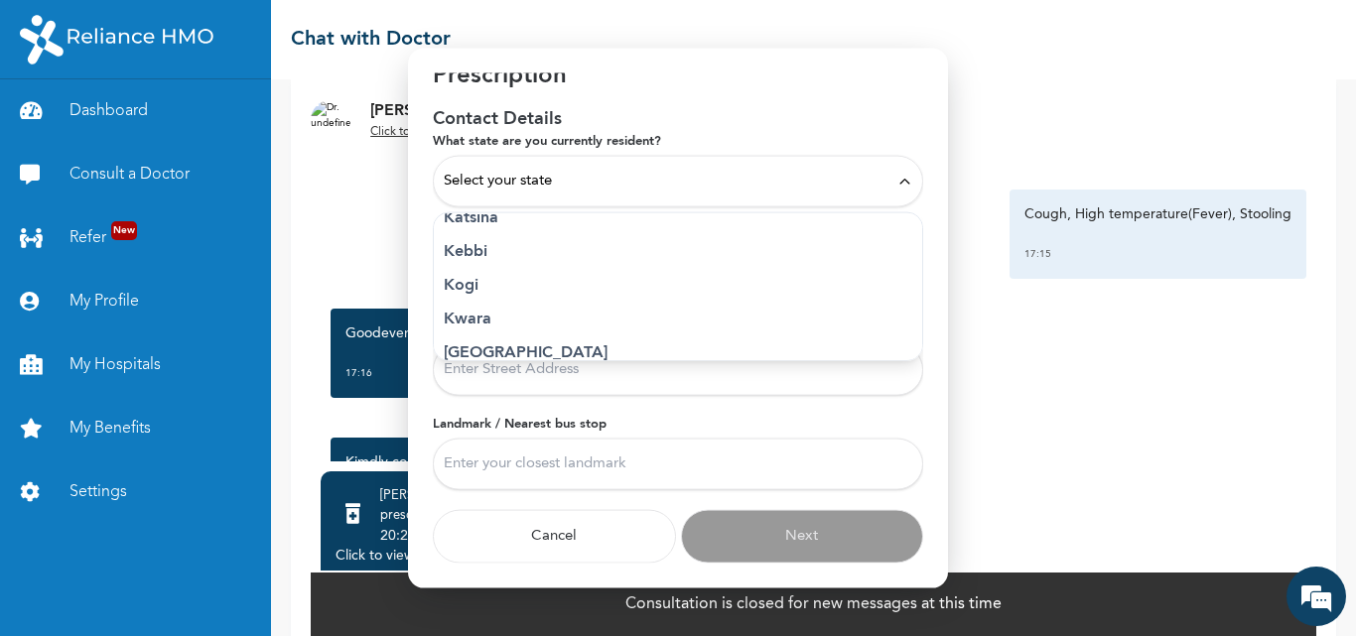
scroll to position [744, 0]
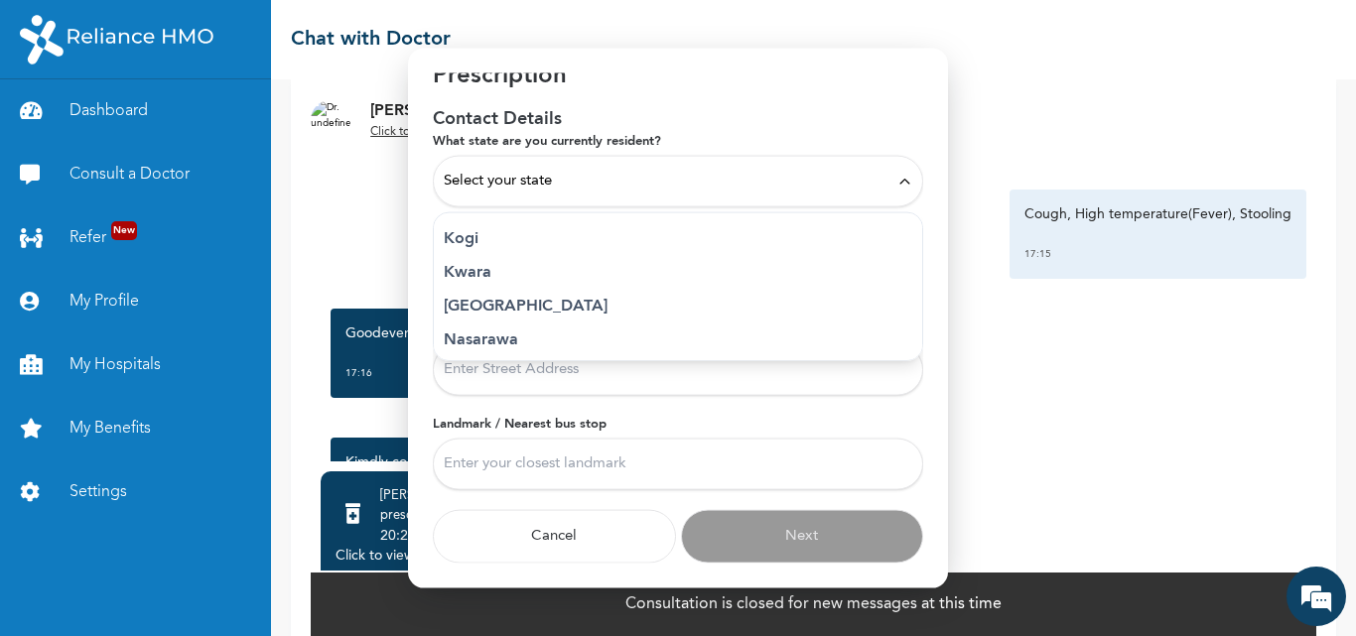
click at [474, 308] on p "[GEOGRAPHIC_DATA]" at bounding box center [678, 307] width 469 height 24
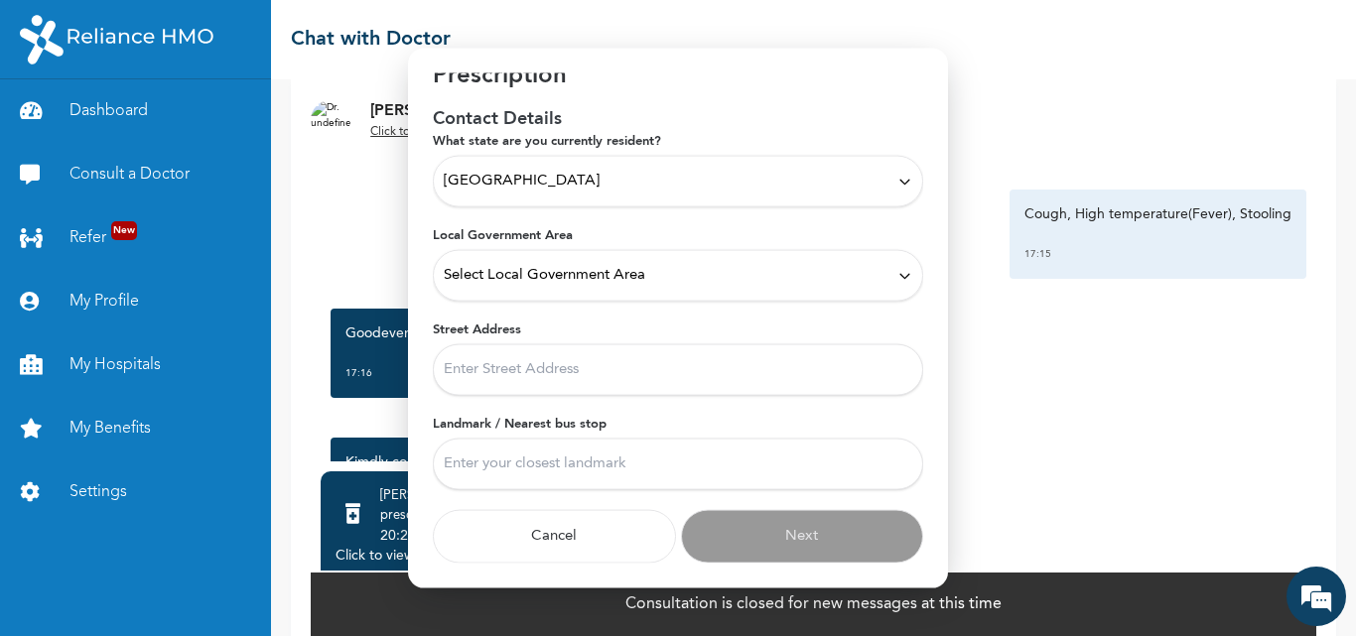
click at [589, 274] on span "Select Local Government Area" at bounding box center [545, 276] width 202 height 22
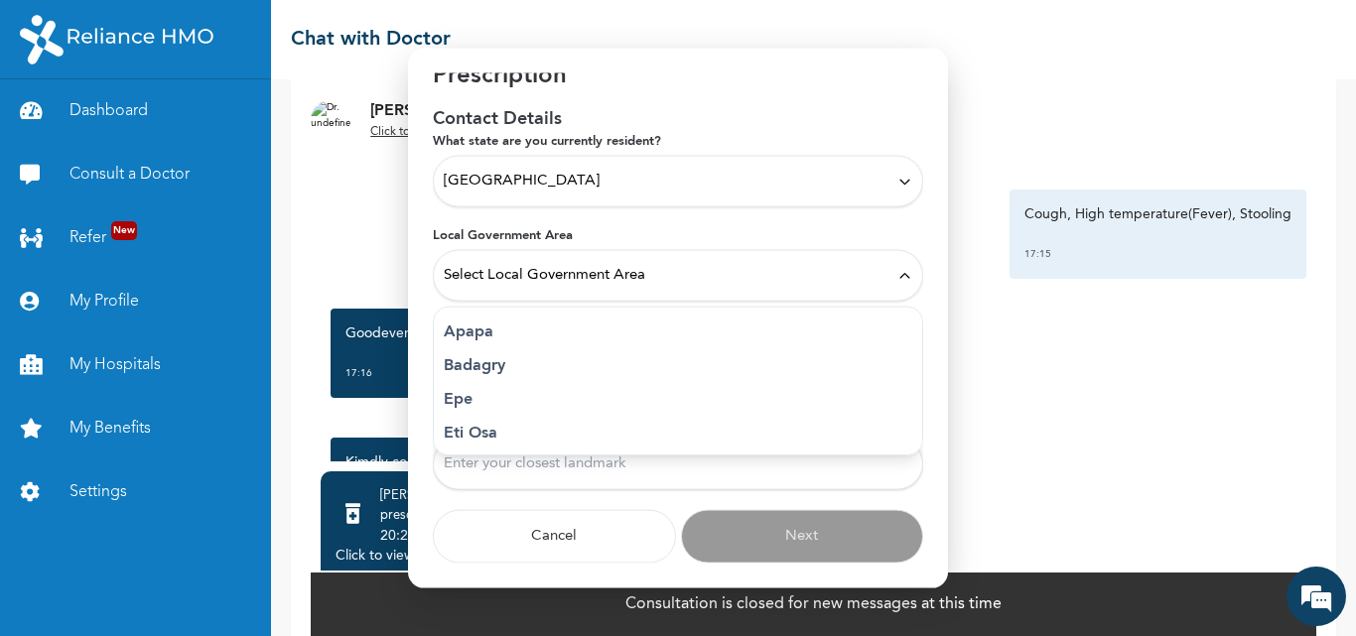
scroll to position [143, 0]
click at [470, 330] on p "Apapa" at bounding box center [678, 327] width 469 height 24
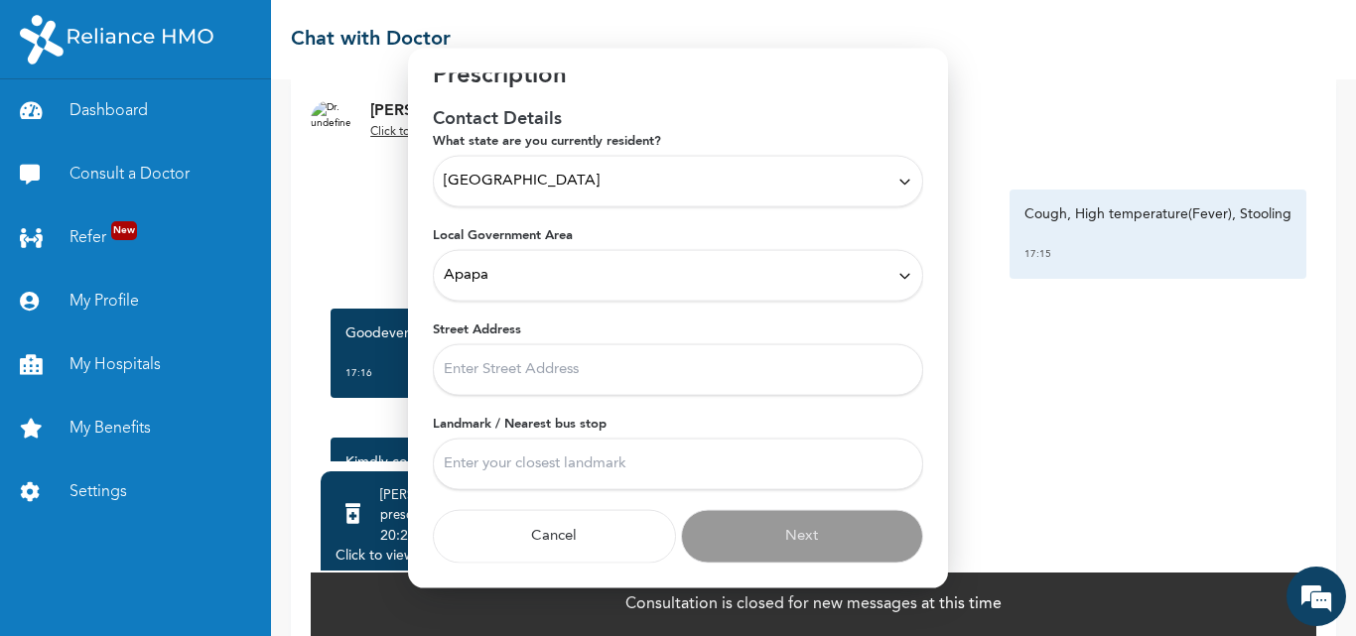
click at [507, 371] on input "Street Address" at bounding box center [678, 371] width 490 height 52
type input "First bank [STREET_ADDRESS][PERSON_NAME]"
click at [495, 464] on input "Landmark / Nearest bus stop" at bounding box center [678, 465] width 490 height 52
type input "Costain bus stop"
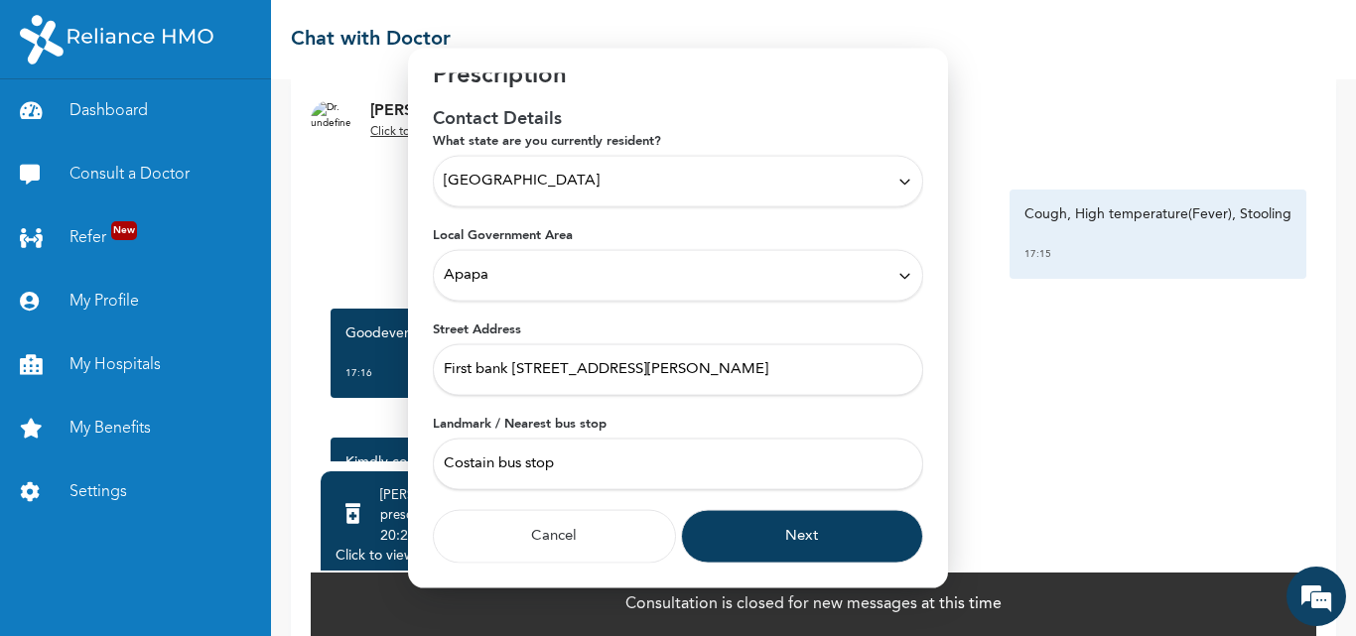
click at [749, 535] on button "Next" at bounding box center [802, 537] width 243 height 54
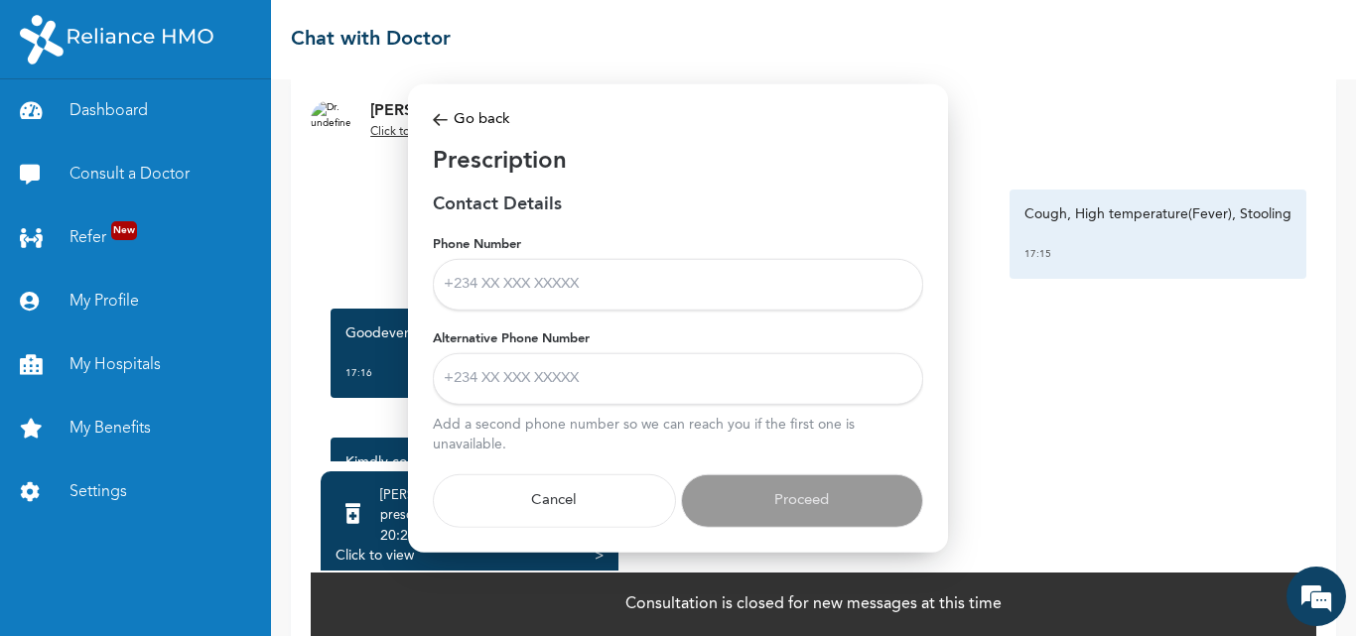
click at [503, 285] on input "Phone Number" at bounding box center [678, 285] width 490 height 52
type input "[PHONE_NUMBER]"
click at [524, 381] on input "Alternative Phone Number" at bounding box center [678, 379] width 490 height 52
type input "[PHONE_NUMBER]"
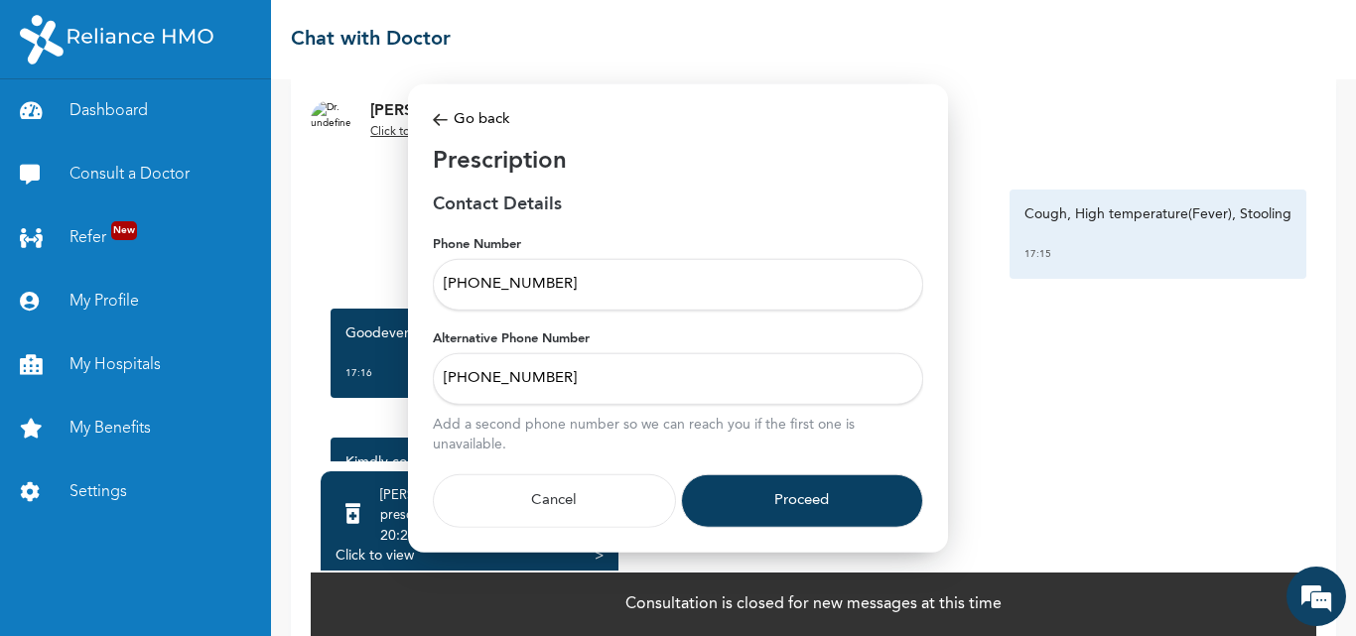
click at [773, 493] on button "Proceed" at bounding box center [802, 502] width 243 height 54
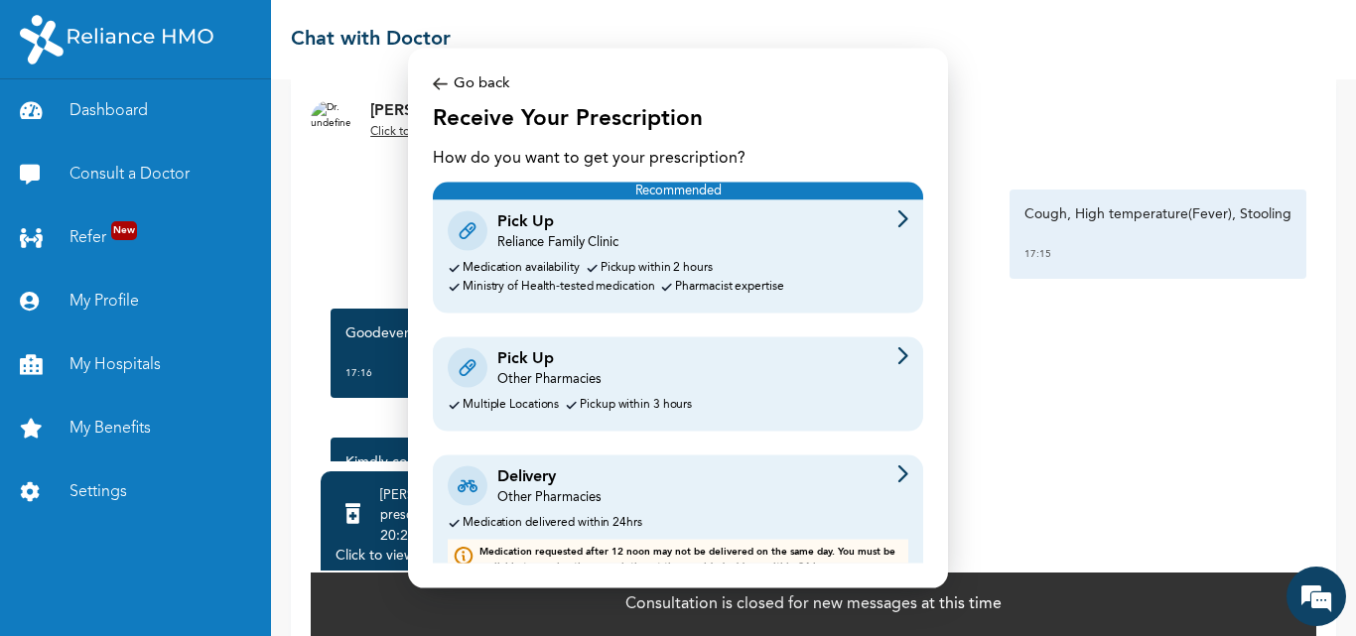
scroll to position [35, 0]
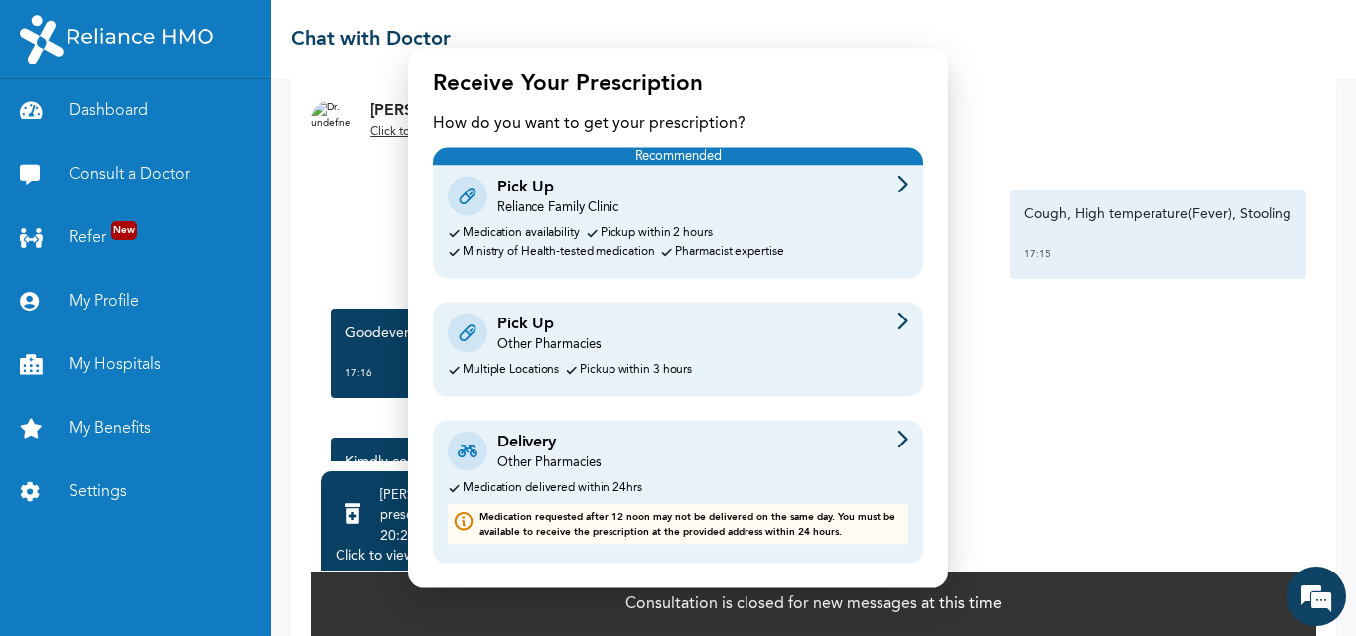
click at [555, 453] on div "Delivery" at bounding box center [548, 442] width 103 height 24
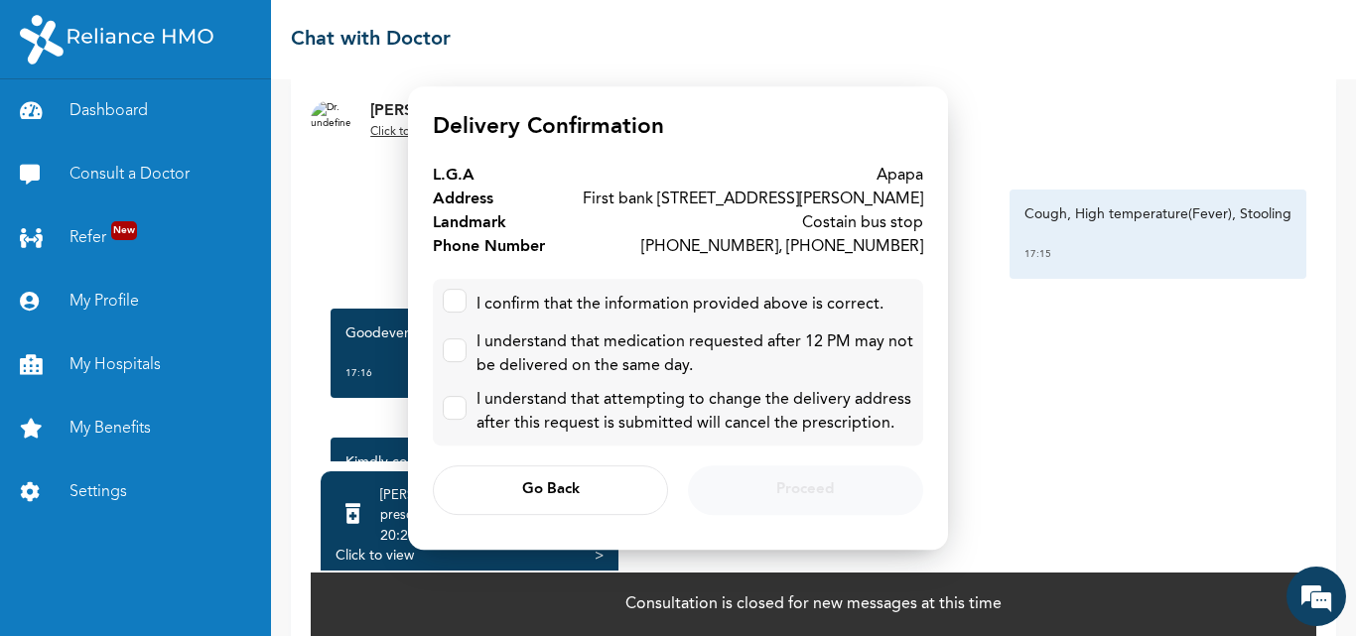
click at [672, 336] on div "I understand that medication requested after 12 PM may not be delivered on the …" at bounding box center [695, 355] width 437 height 48
click at [702, 388] on div "I understand that attempting to change the delivery address after this request …" at bounding box center [695, 412] width 437 height 48
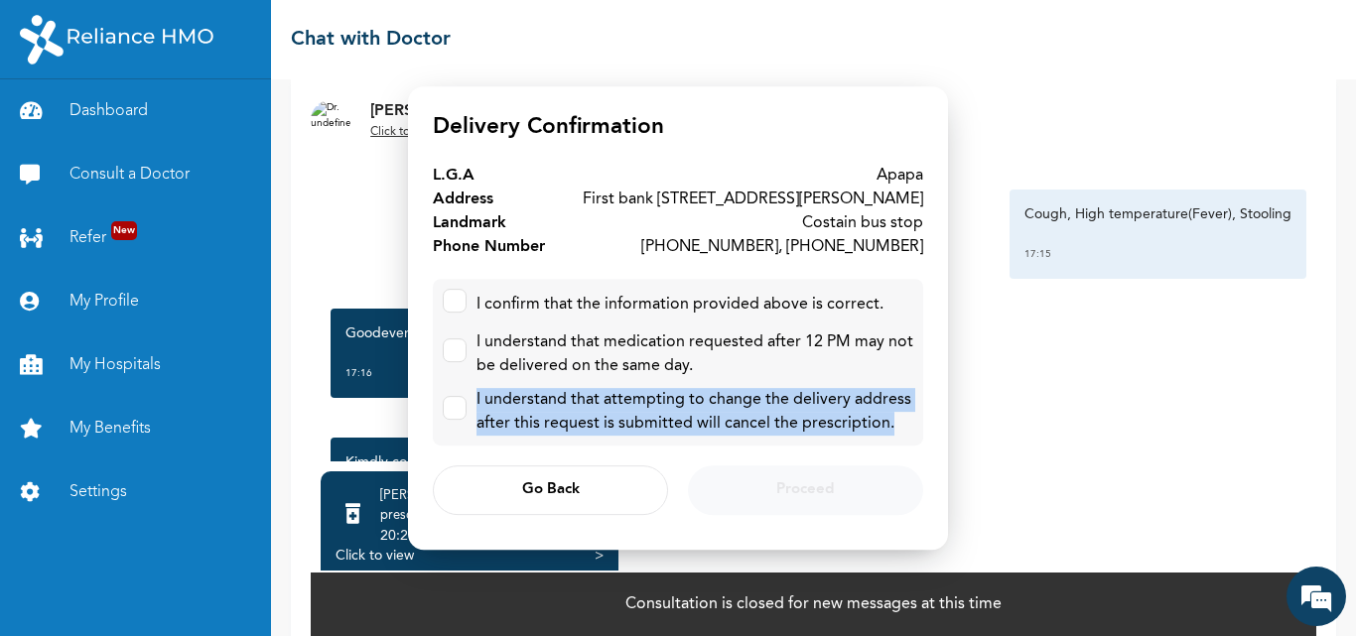
click at [702, 388] on div "I understand that attempting to change the delivery address after this request …" at bounding box center [695, 412] width 437 height 48
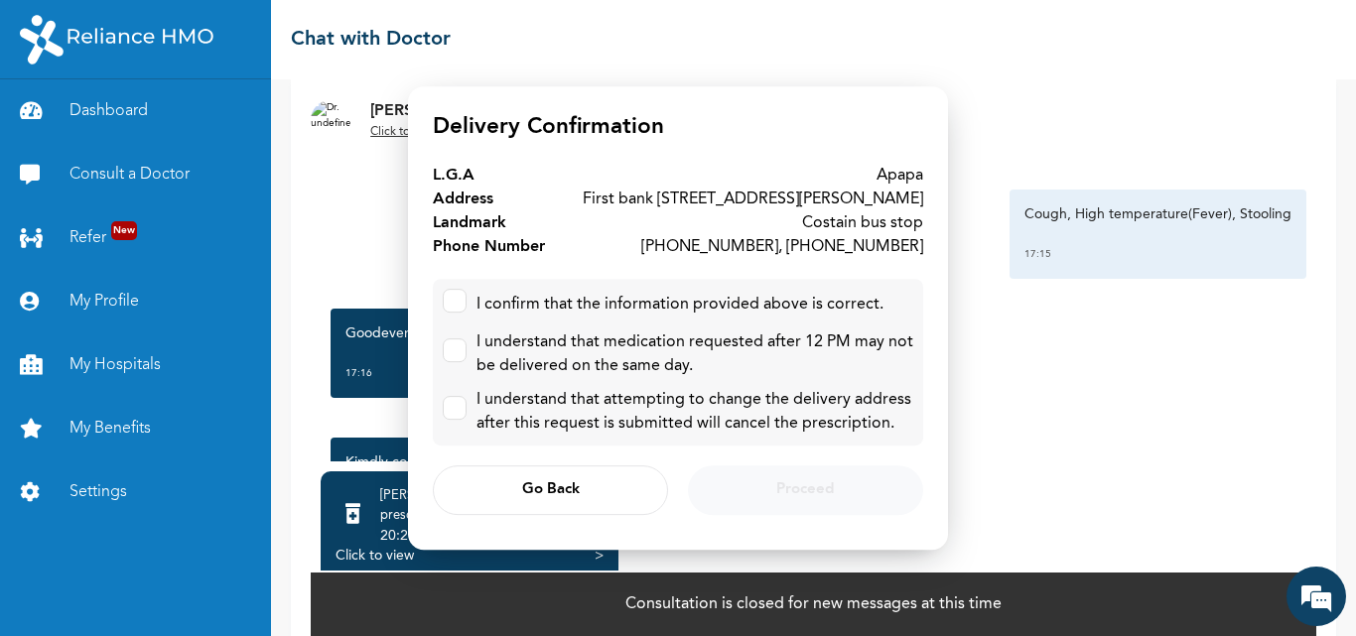
click at [816, 493] on div "Go Back Proceed" at bounding box center [678, 490] width 490 height 69
click at [548, 484] on span "Go Back" at bounding box center [551, 490] width 58 height 13
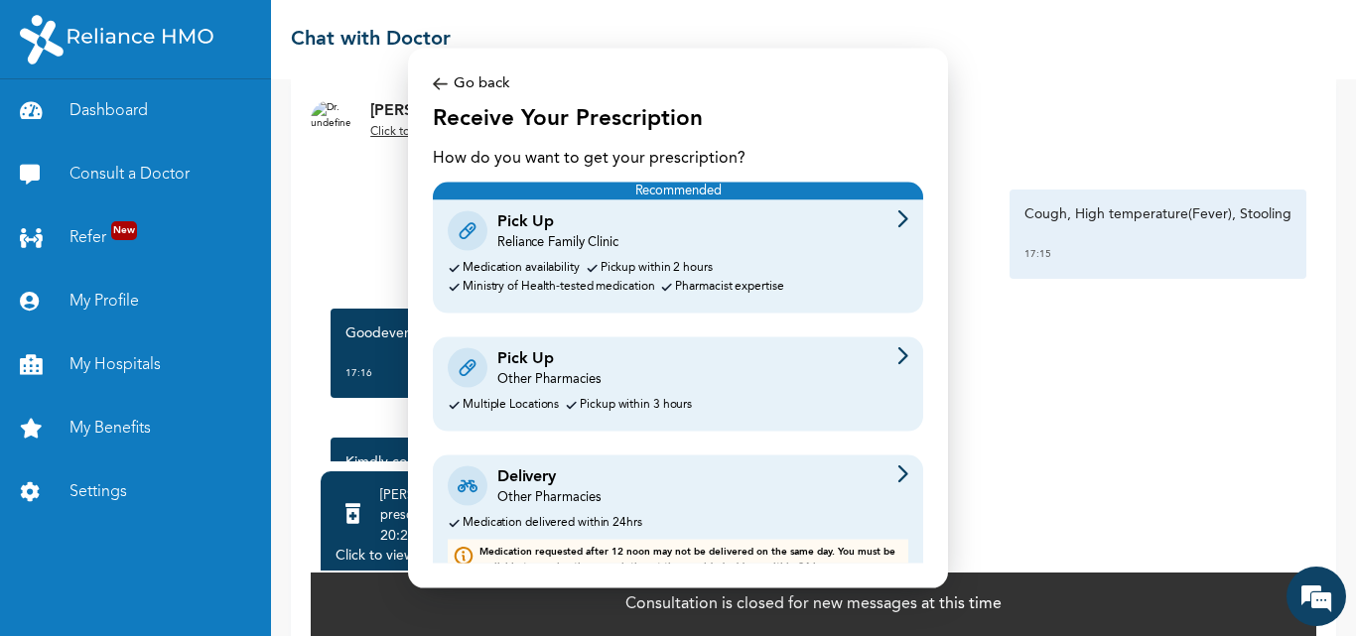
click at [539, 376] on div "Other Pharmacies" at bounding box center [548, 379] width 103 height 18
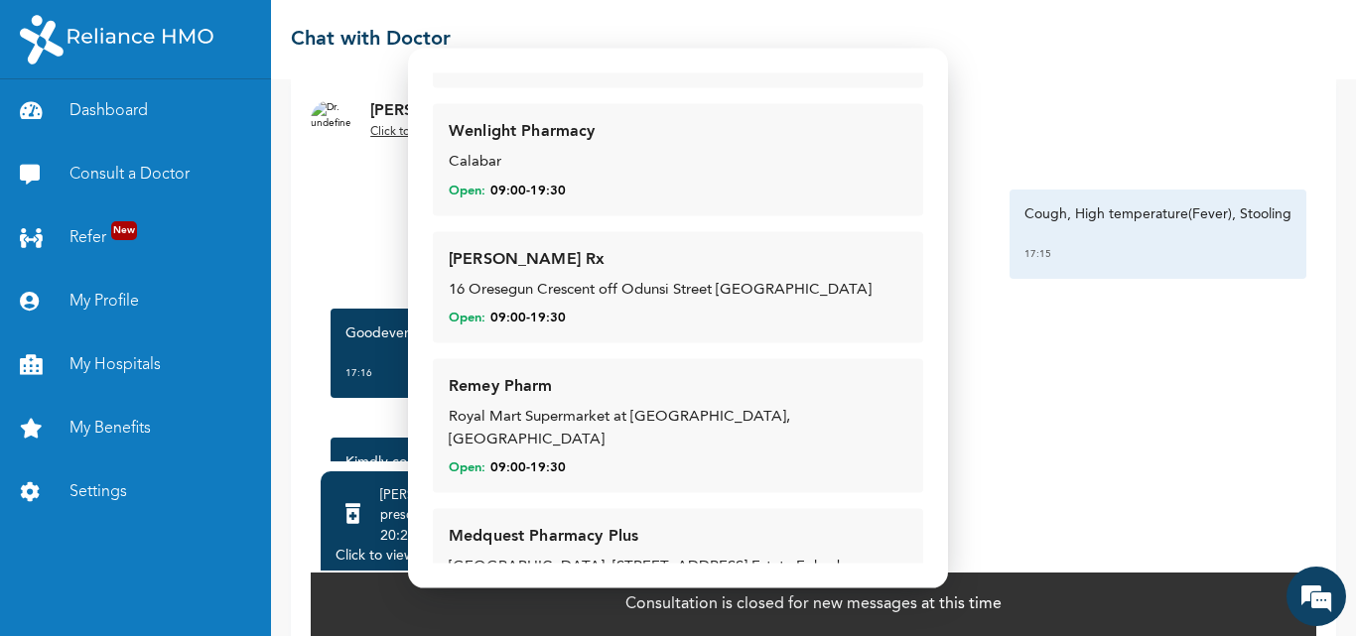
scroll to position [628, 0]
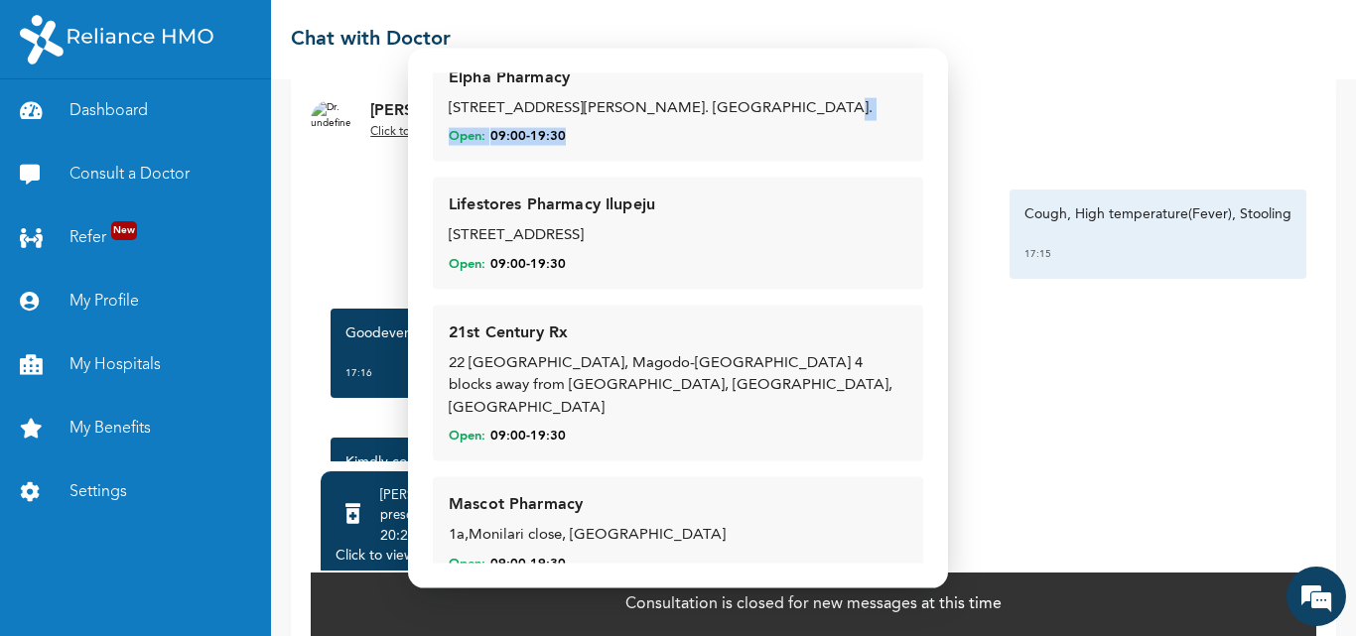
drag, startPoint x: 906, startPoint y: 97, endPoint x: 909, endPoint y: 146, distance: 48.7
click at [909, 146] on div "Go back Prescription Pick Up Prescription is normally ready for pick up within …" at bounding box center [678, 317] width 490 height 491
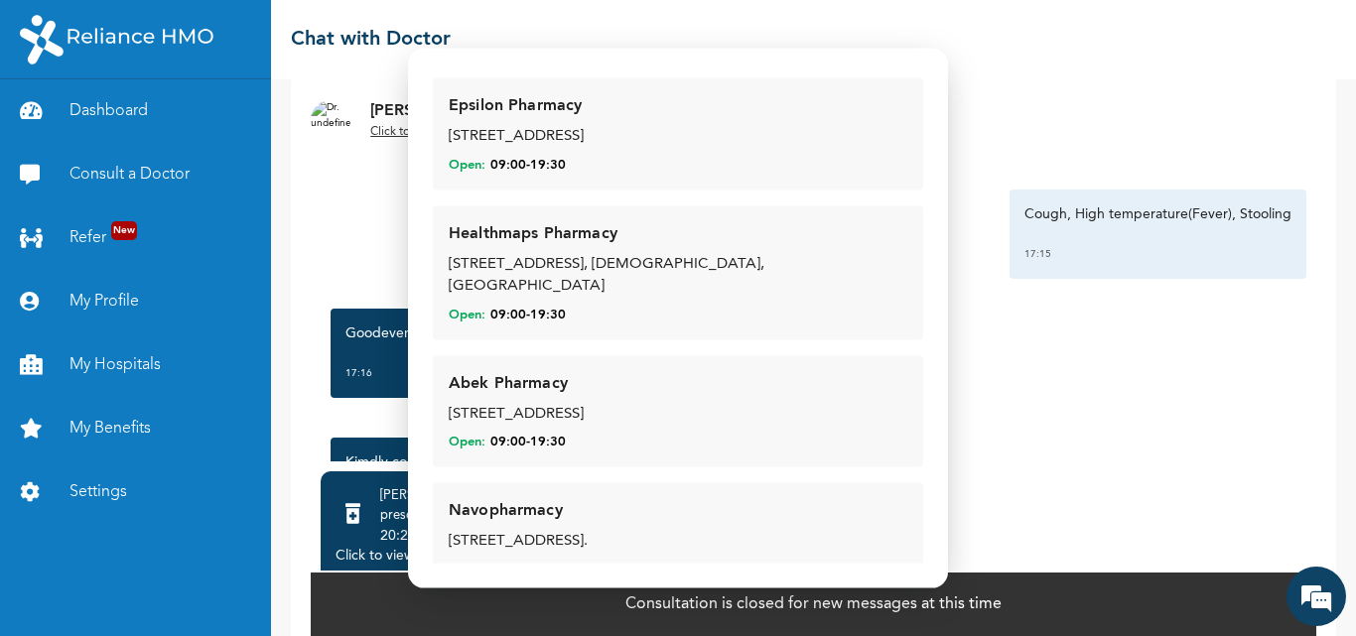
scroll to position [956, 0]
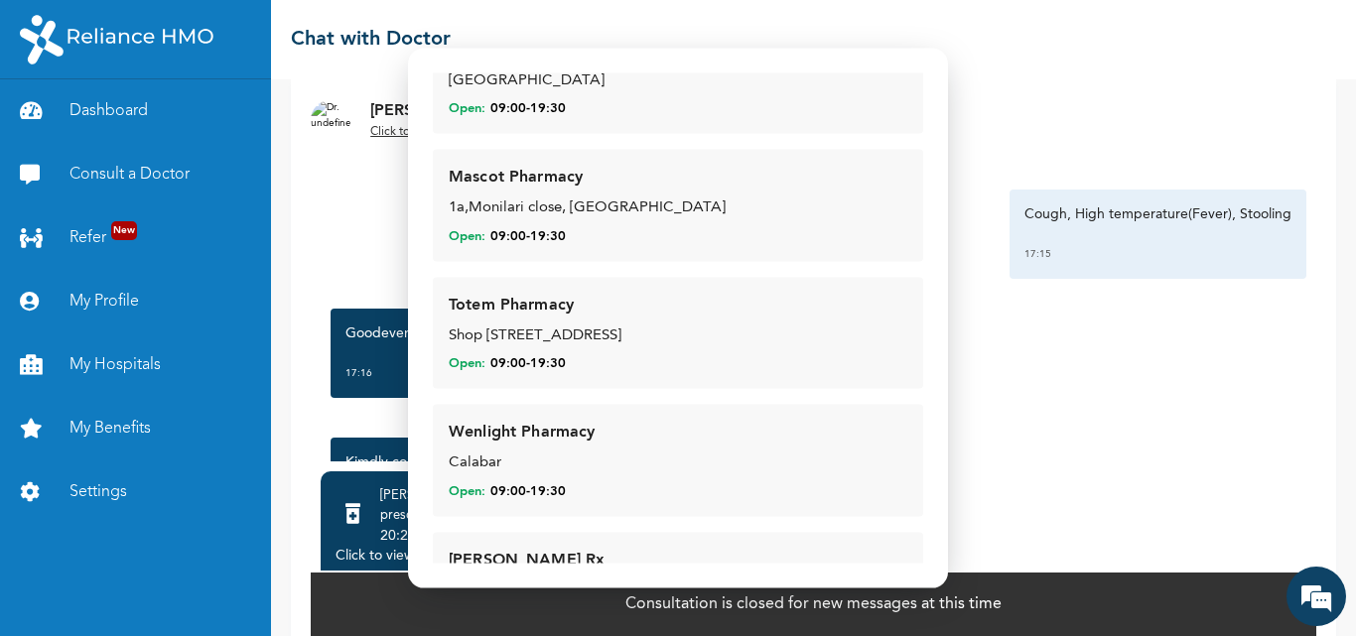
click at [622, 100] on div "Open: 09:00 - 19:30" at bounding box center [678, 109] width 459 height 18
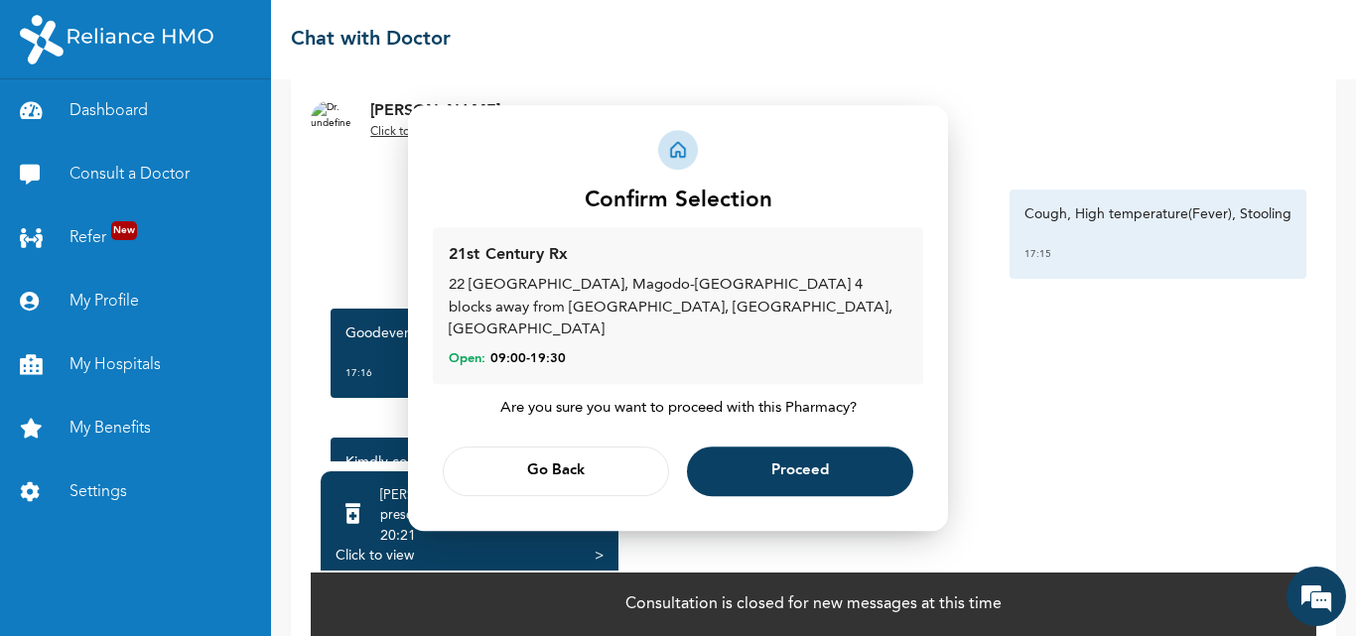
scroll to position [0, 0]
click at [552, 466] on span "Go Back" at bounding box center [556, 472] width 58 height 13
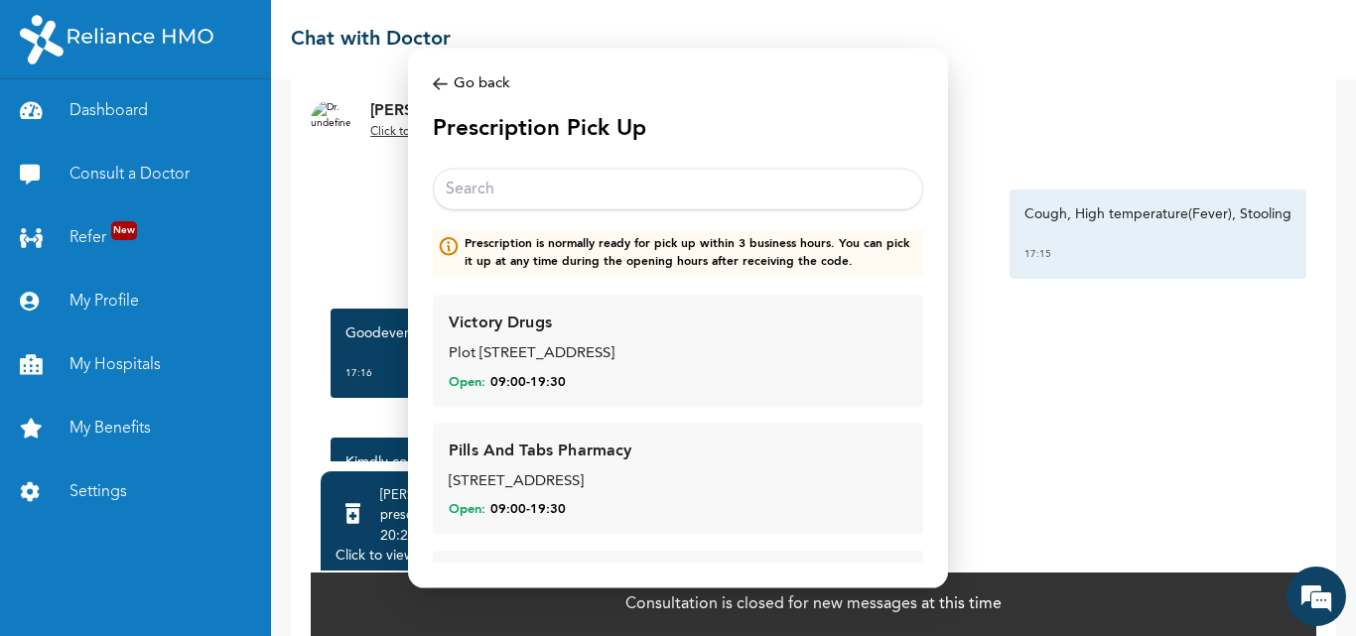
click at [453, 85] on div "Go back" at bounding box center [678, 83] width 490 height 23
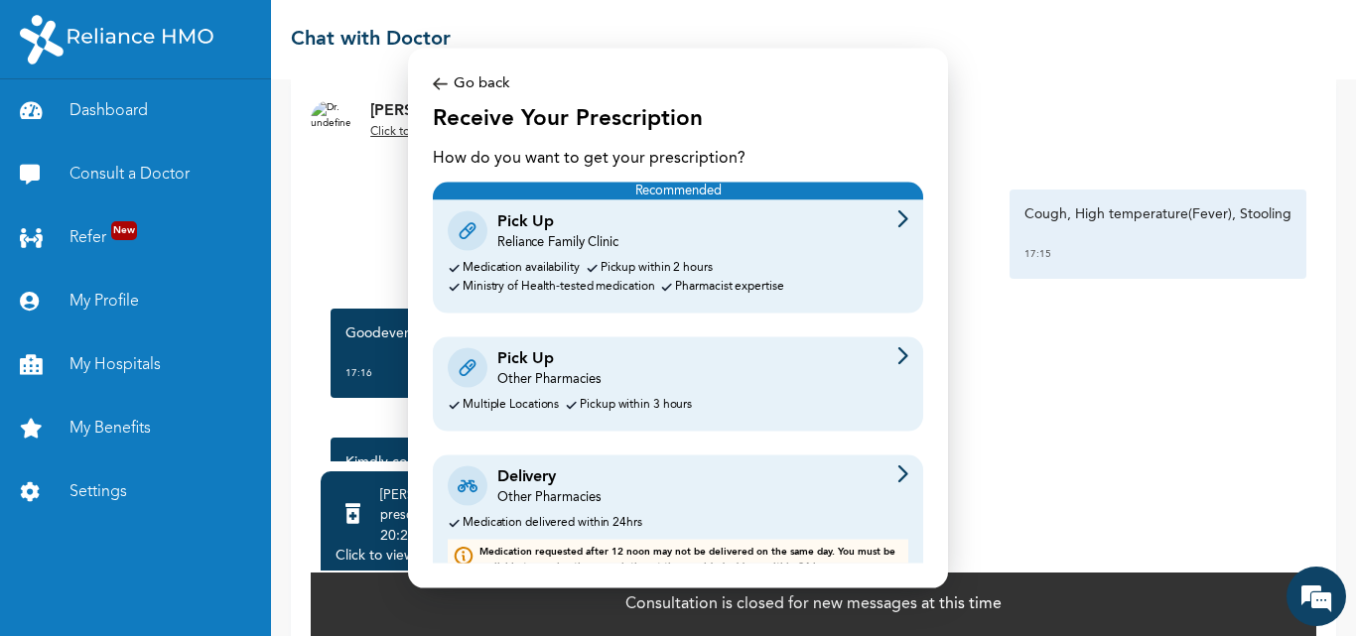
click at [546, 492] on div "Other Pharmacies" at bounding box center [548, 497] width 103 height 18
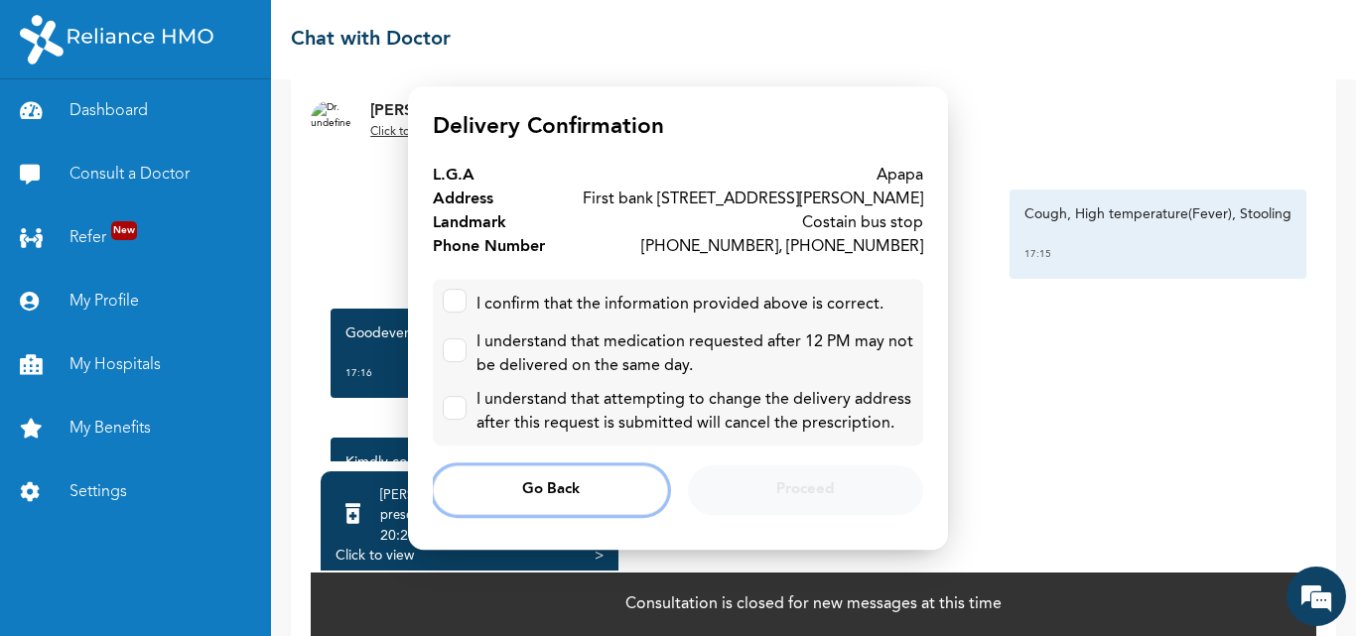
click at [556, 491] on span "Go Back" at bounding box center [551, 490] width 58 height 13
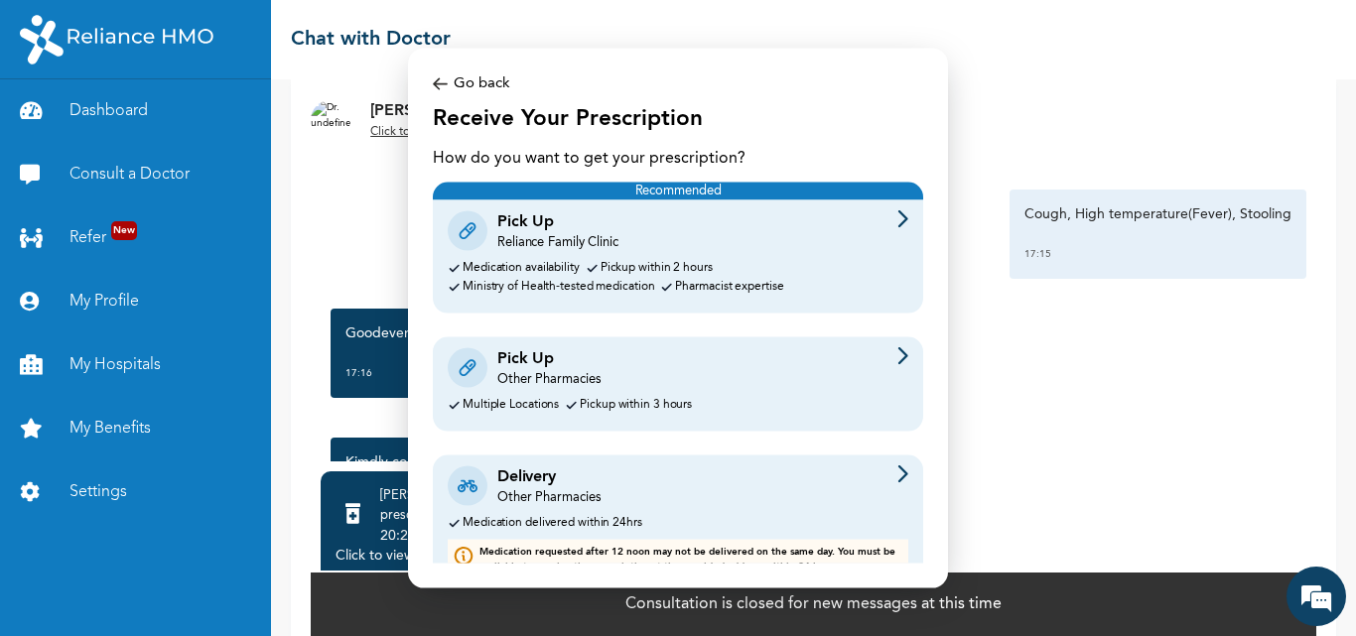
click at [541, 375] on div "Other Pharmacies" at bounding box center [548, 379] width 103 height 18
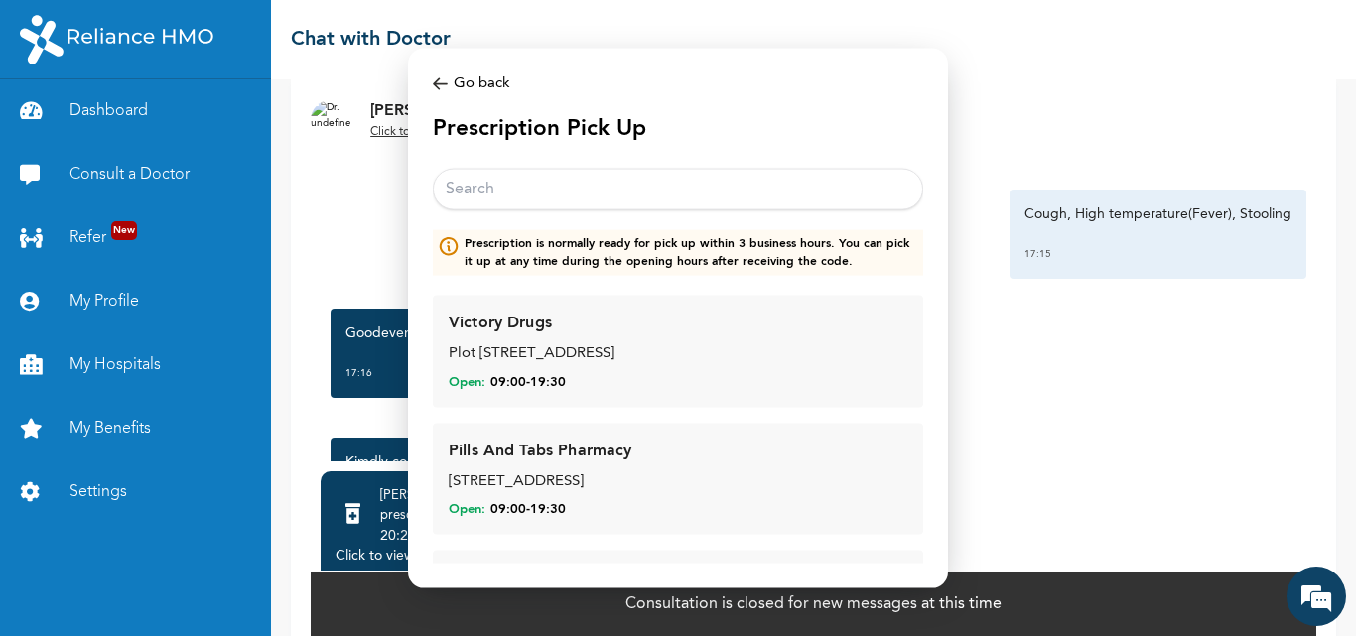
click at [526, 184] on input "text" at bounding box center [678, 190] width 490 height 42
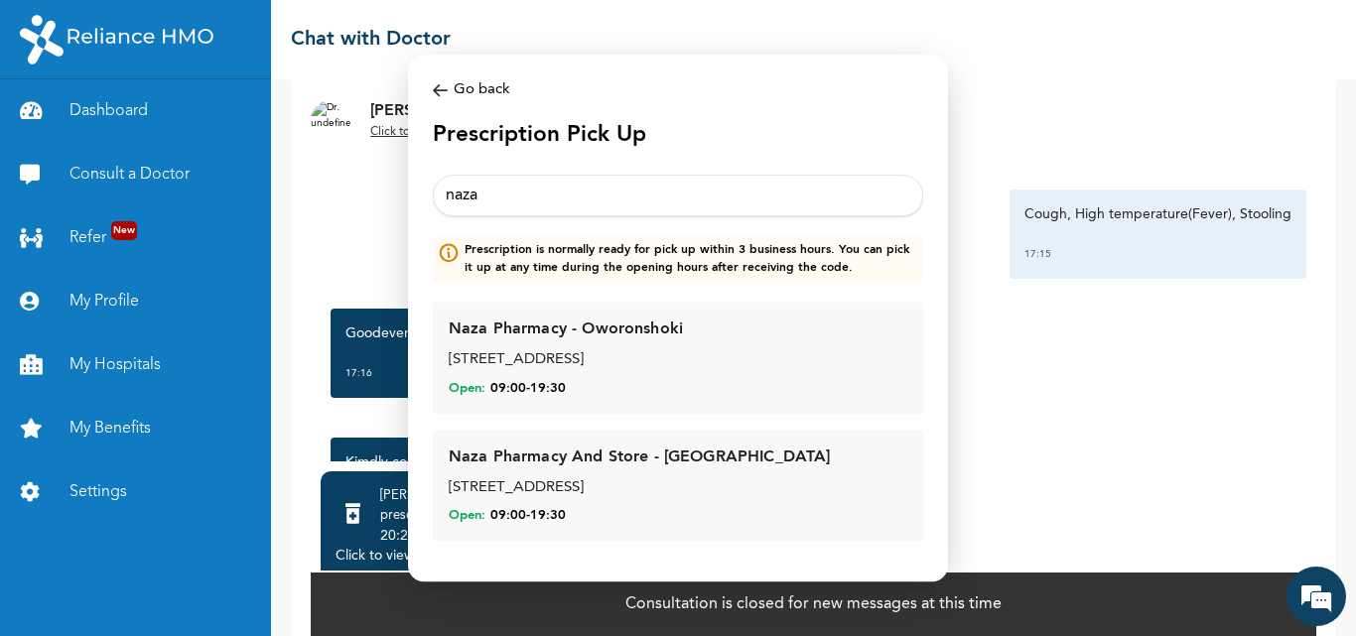
type input "naza"
click at [554, 341] on div "Naza Pharmacy - Oworonshoki" at bounding box center [566, 330] width 234 height 24
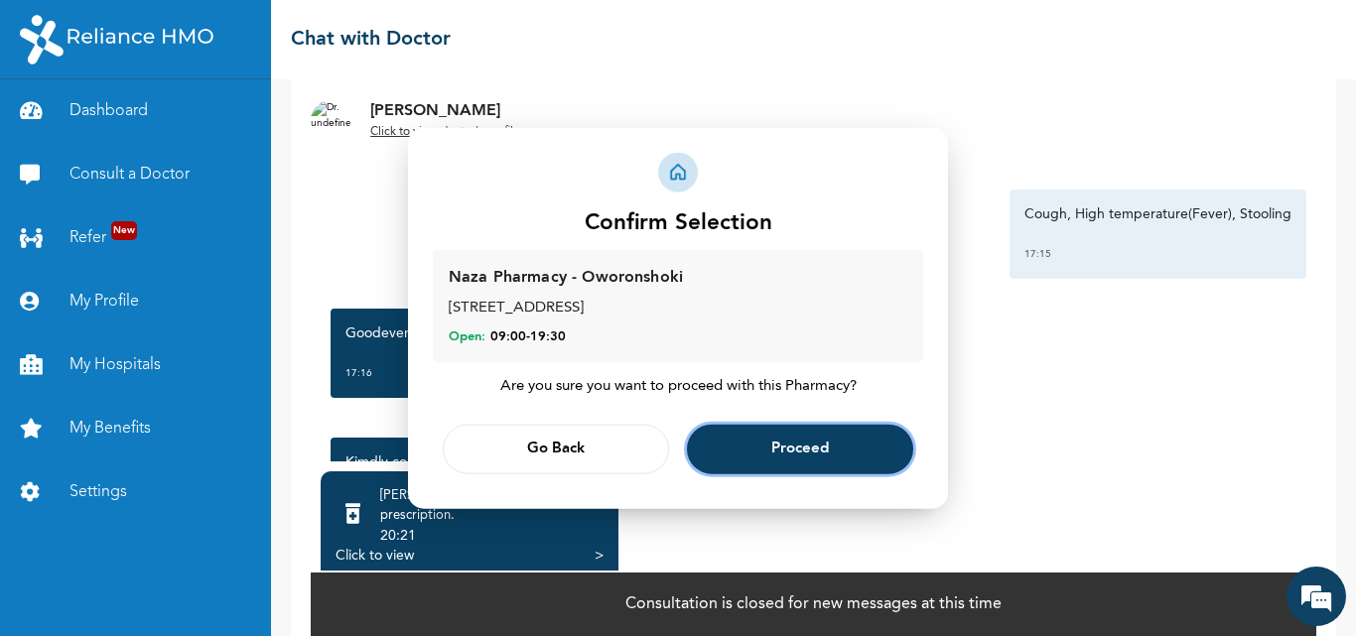
click at [794, 440] on button "Proceed" at bounding box center [800, 450] width 226 height 50
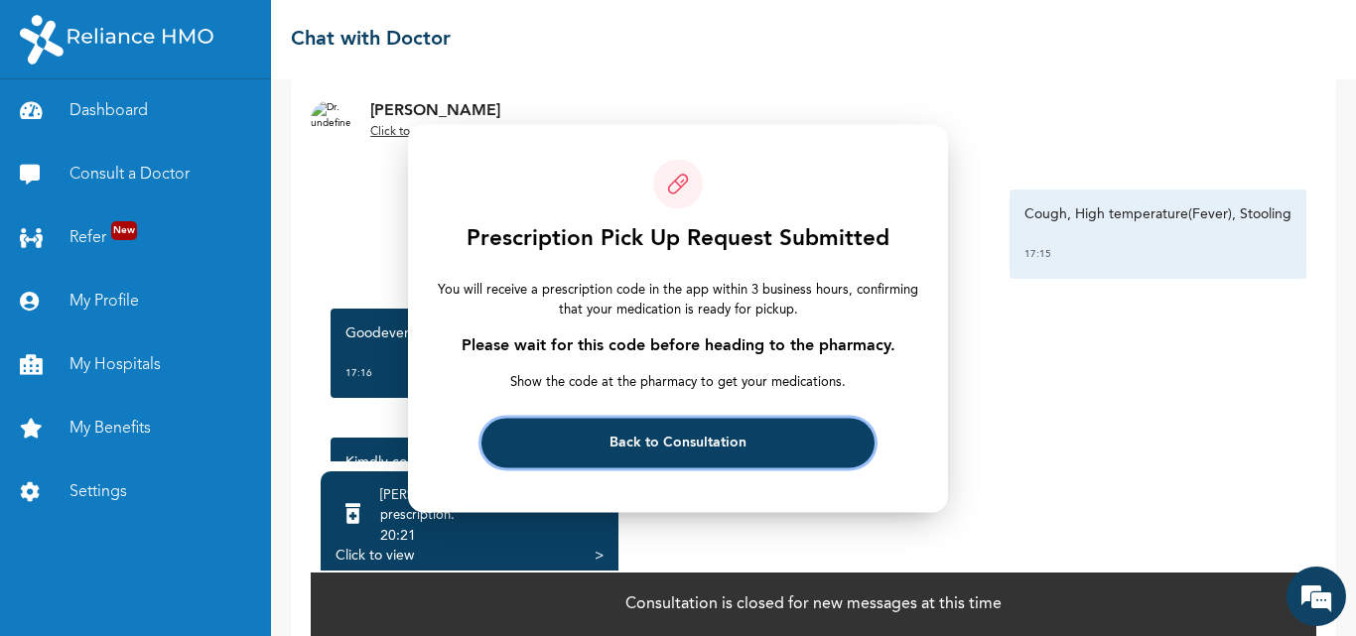
click at [696, 442] on span "Back to Consultation" at bounding box center [678, 443] width 137 height 13
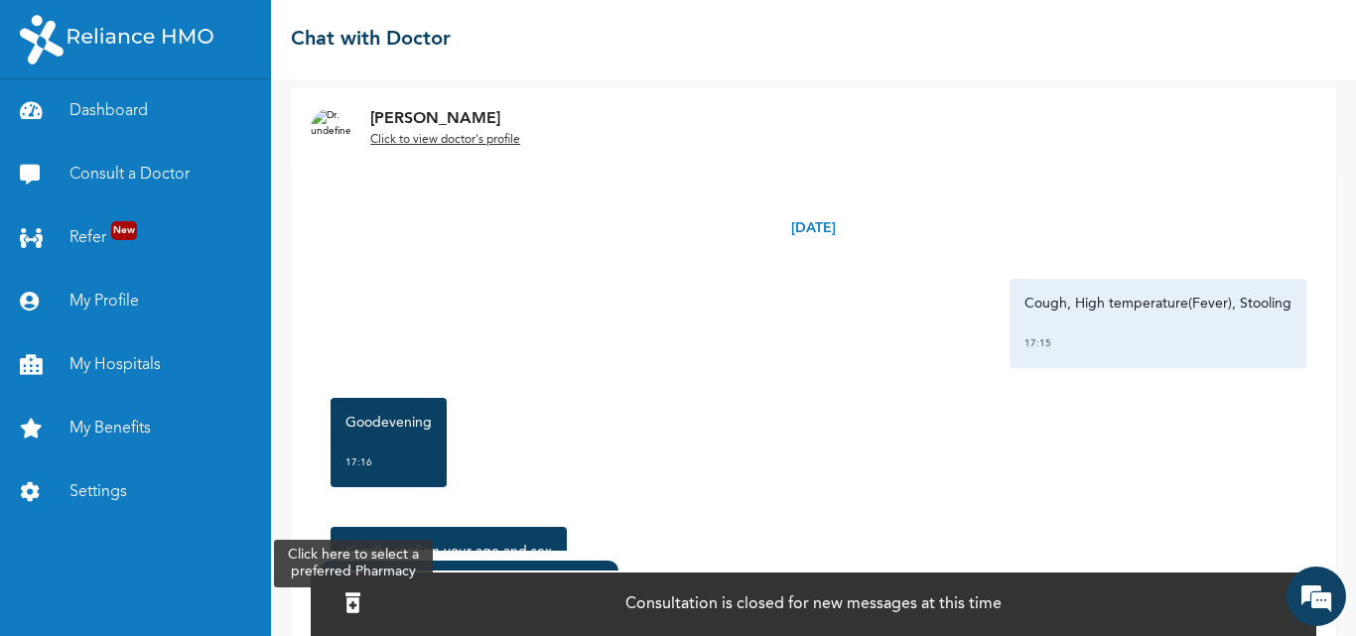
click at [360, 594] on icon at bounding box center [352, 604] width 15 height 20
click at [803, 601] on p "Consultation is closed for new messages at this time" at bounding box center [813, 605] width 376 height 24
click at [360, 598] on icon at bounding box center [352, 604] width 15 height 20
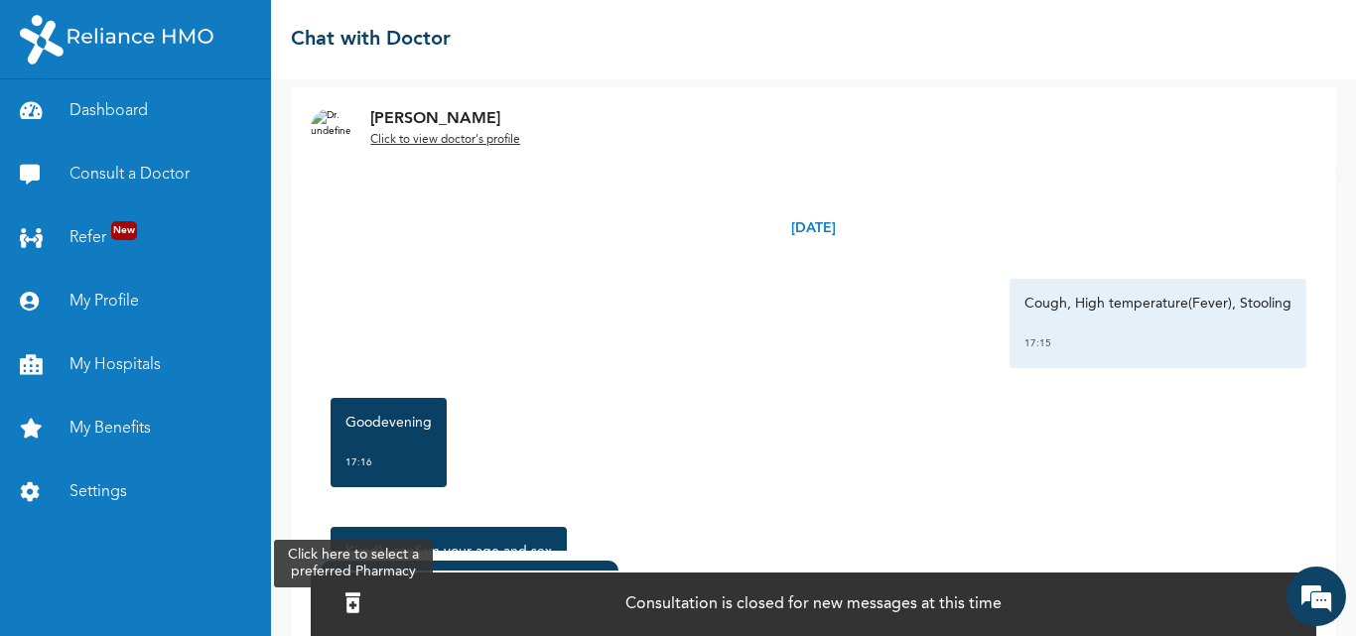
click at [360, 598] on icon at bounding box center [352, 604] width 15 height 20
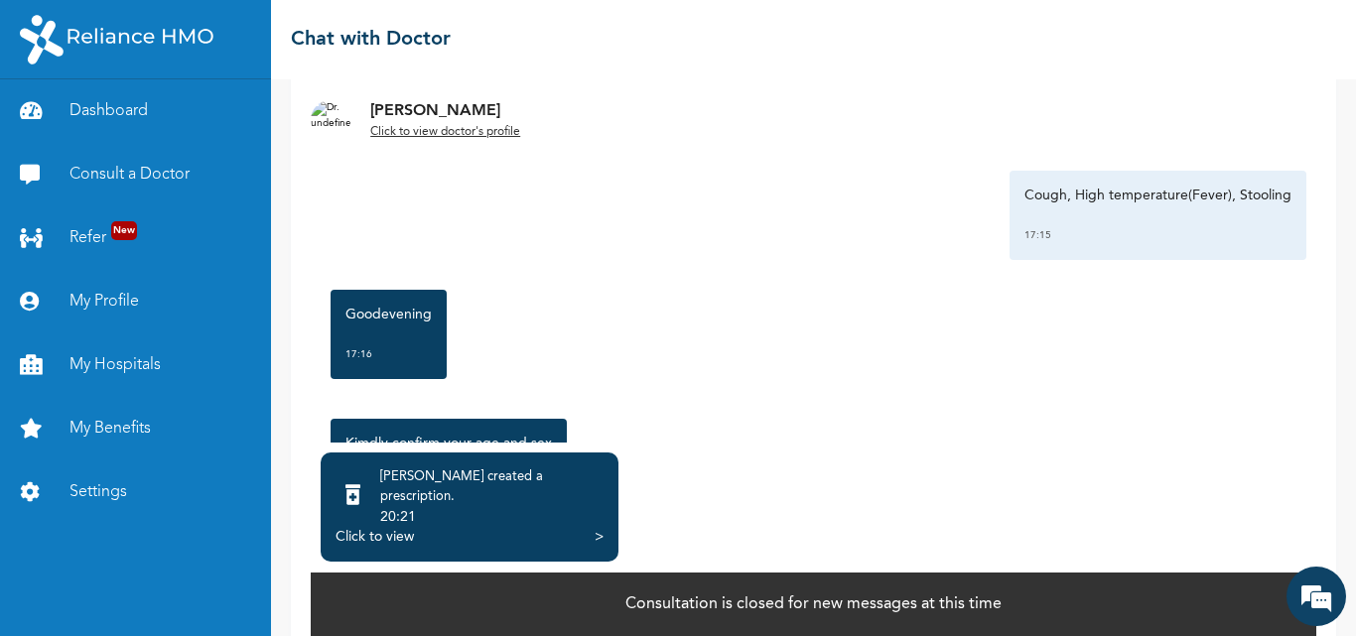
scroll to position [141, 0]
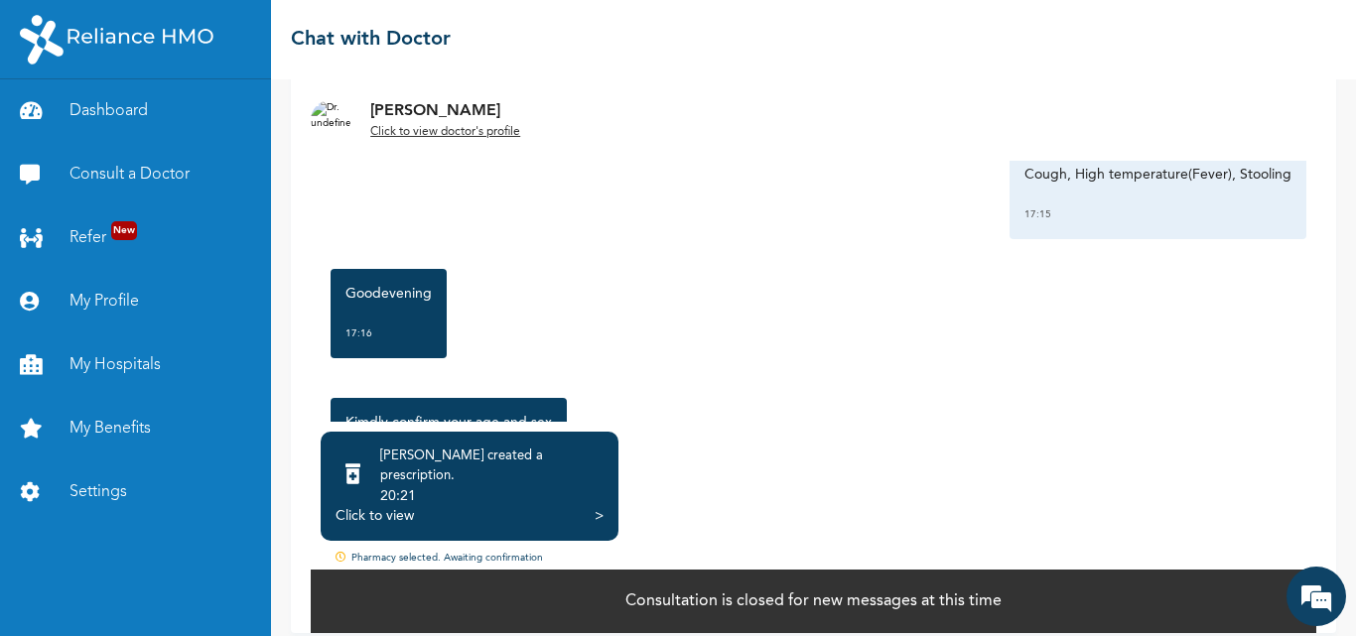
click at [398, 506] on div "Click to view" at bounding box center [375, 516] width 78 height 20
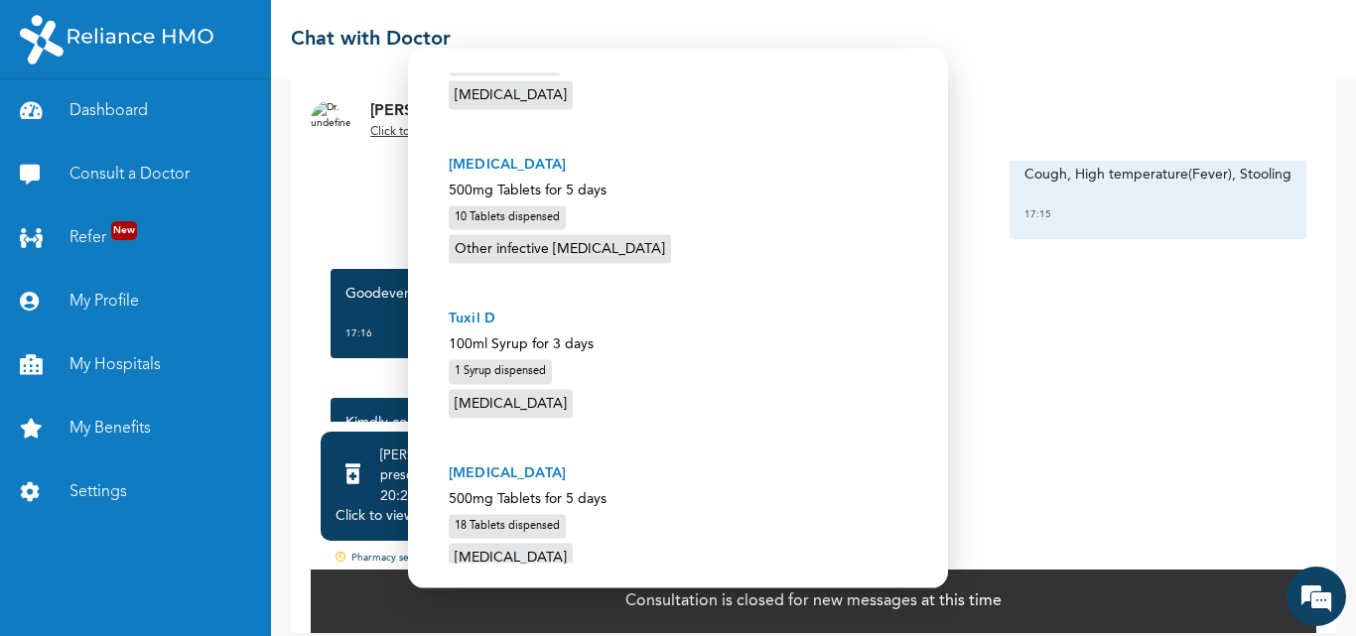
scroll to position [650, 0]
